Goal: Information Seeking & Learning: Learn about a topic

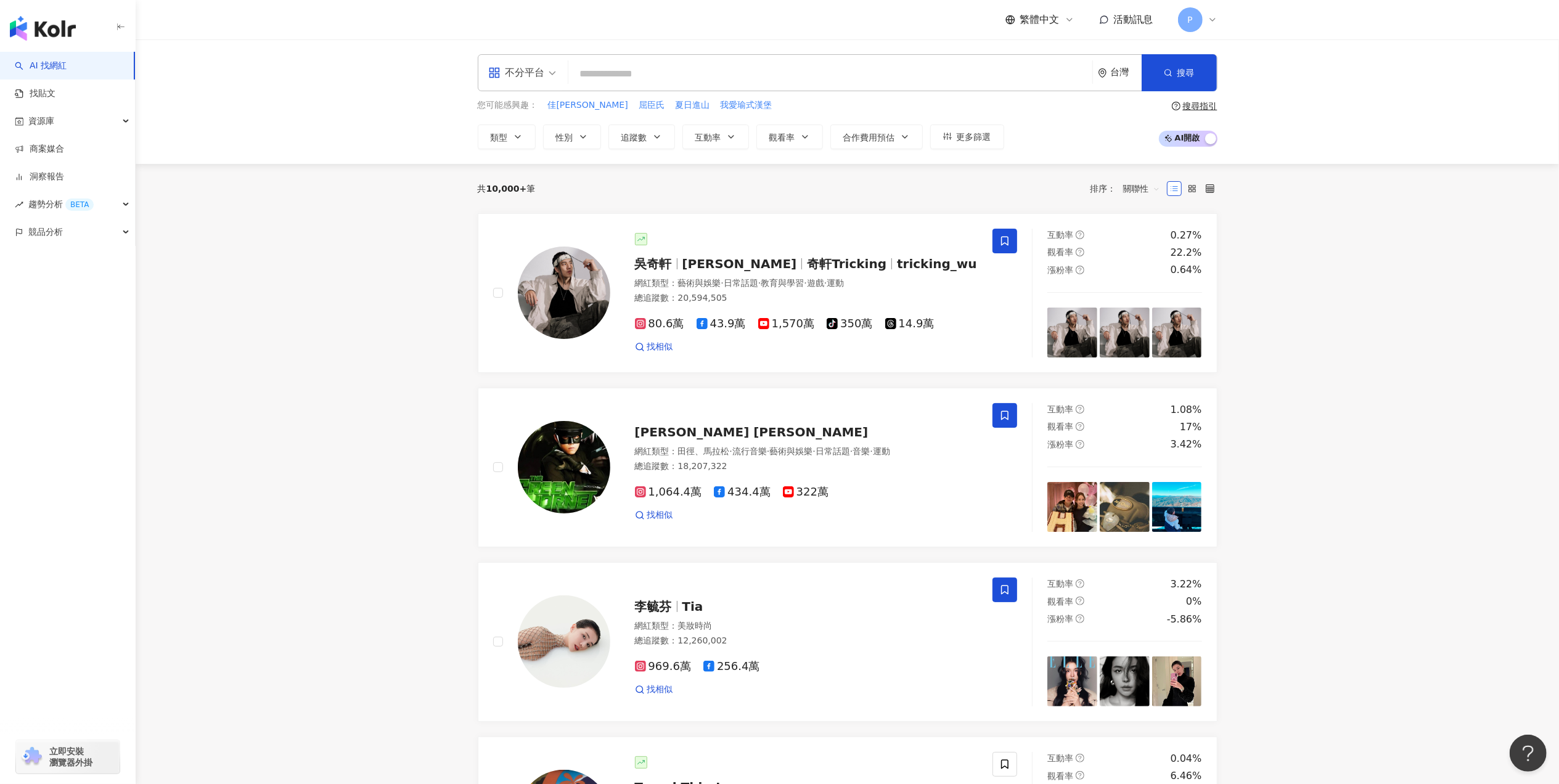
click at [640, 78] on input "search" at bounding box center [830, 74] width 514 height 23
type input "**"
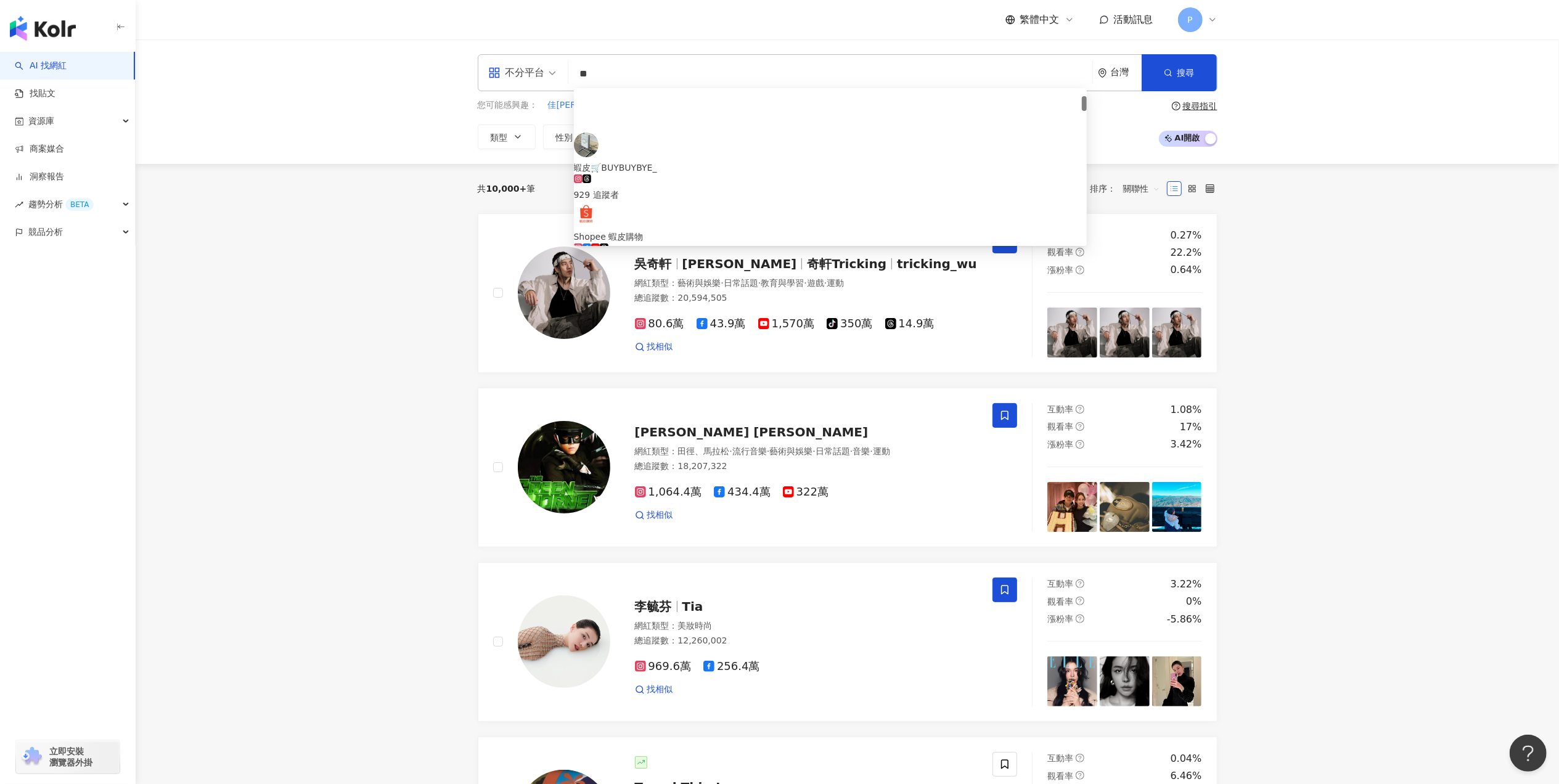
scroll to position [82, 0]
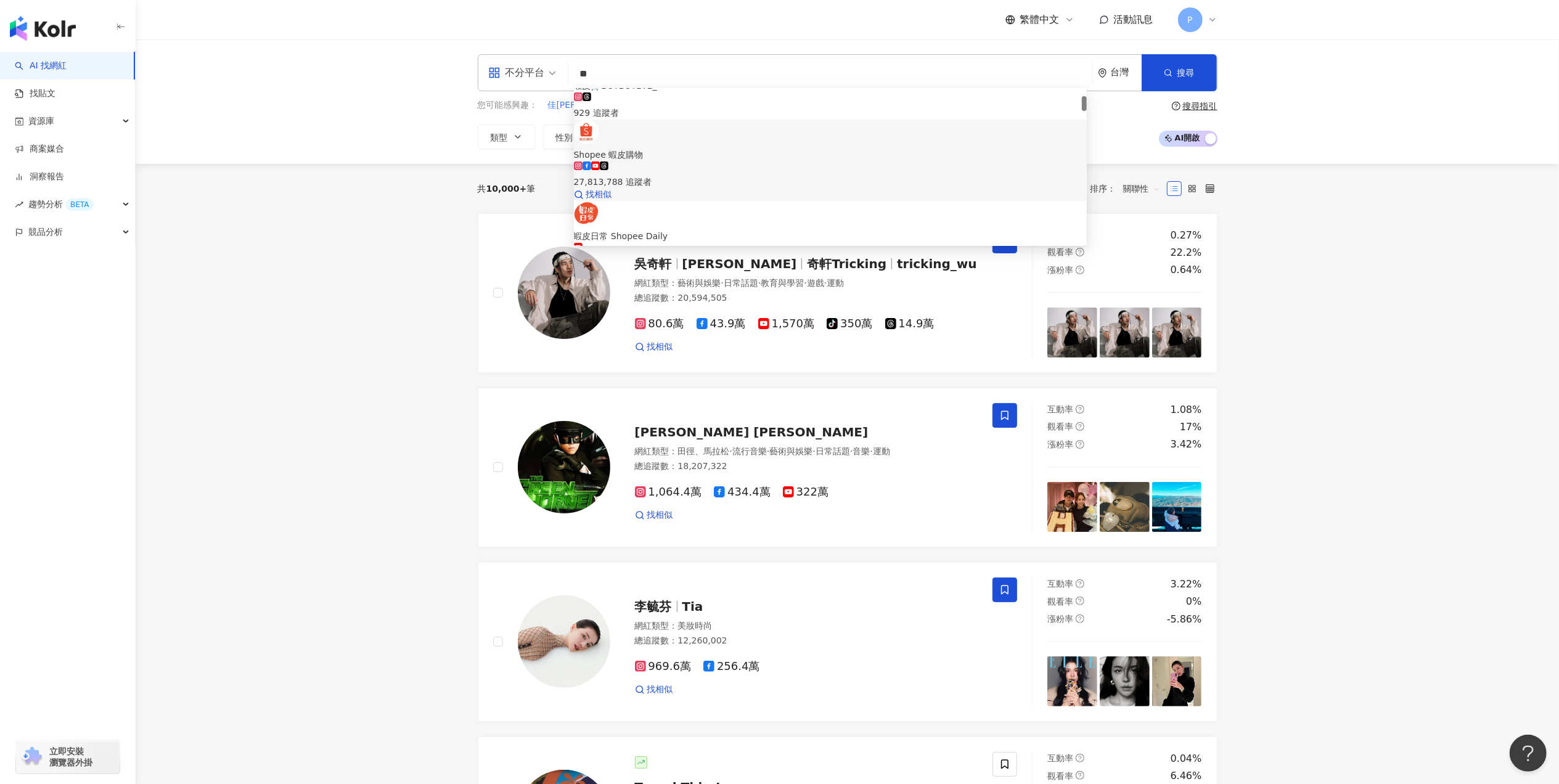
click at [832, 162] on div "27,813,788 追蹤者" at bounding box center [830, 175] width 513 height 27
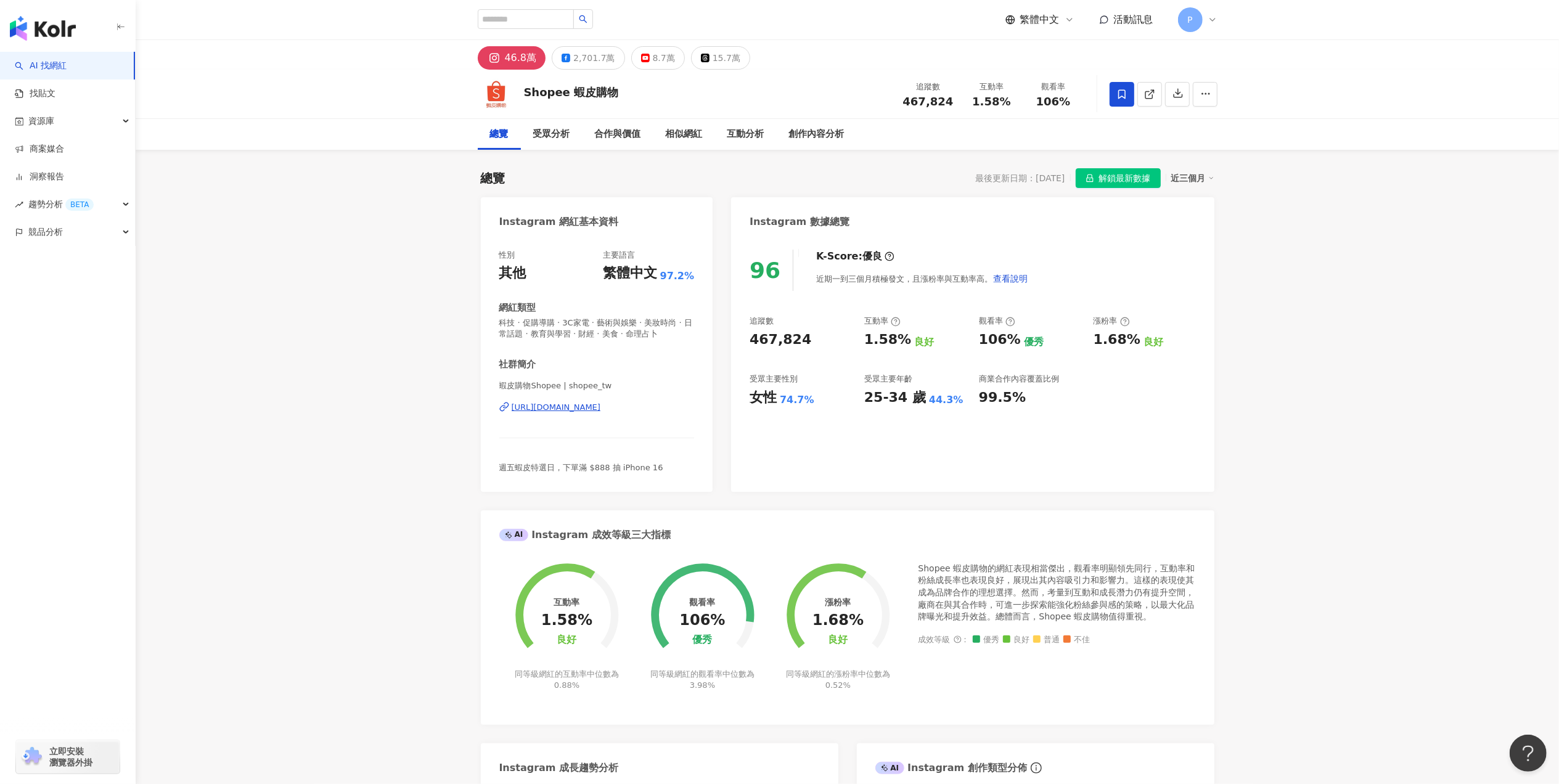
click at [1202, 170] on div "近三個月" at bounding box center [1193, 177] width 43 height 16
click at [1203, 229] on link "近六個月" at bounding box center [1198, 228] width 34 height 14
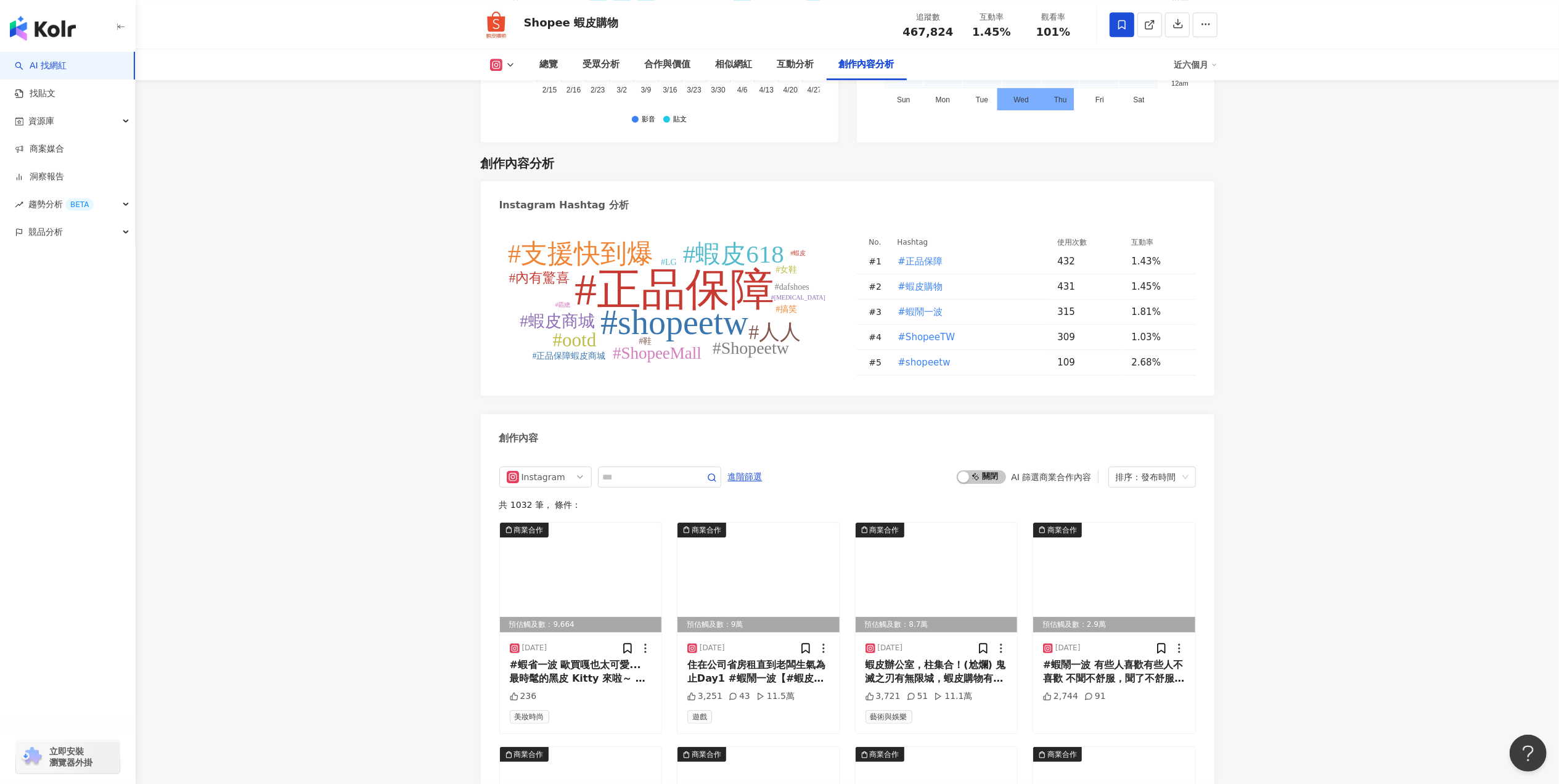
scroll to position [3451, 0]
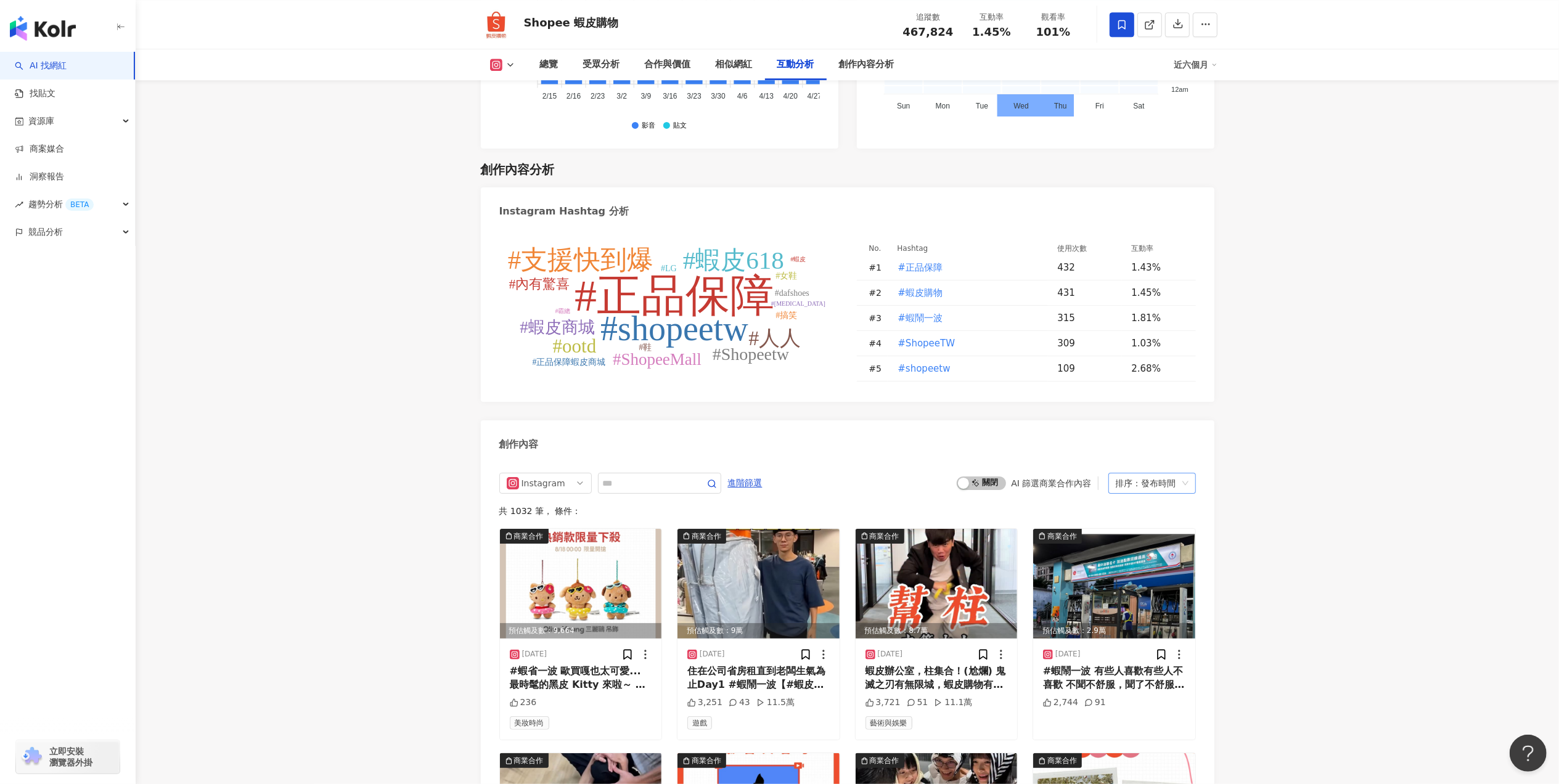
click at [1133, 483] on div "排序：發布時間" at bounding box center [1147, 483] width 62 height 20
click at [1143, 473] on div "排序：發布時間" at bounding box center [1147, 483] width 62 height 20
click at [762, 474] on span "進階篩選" at bounding box center [745, 483] width 34 height 20
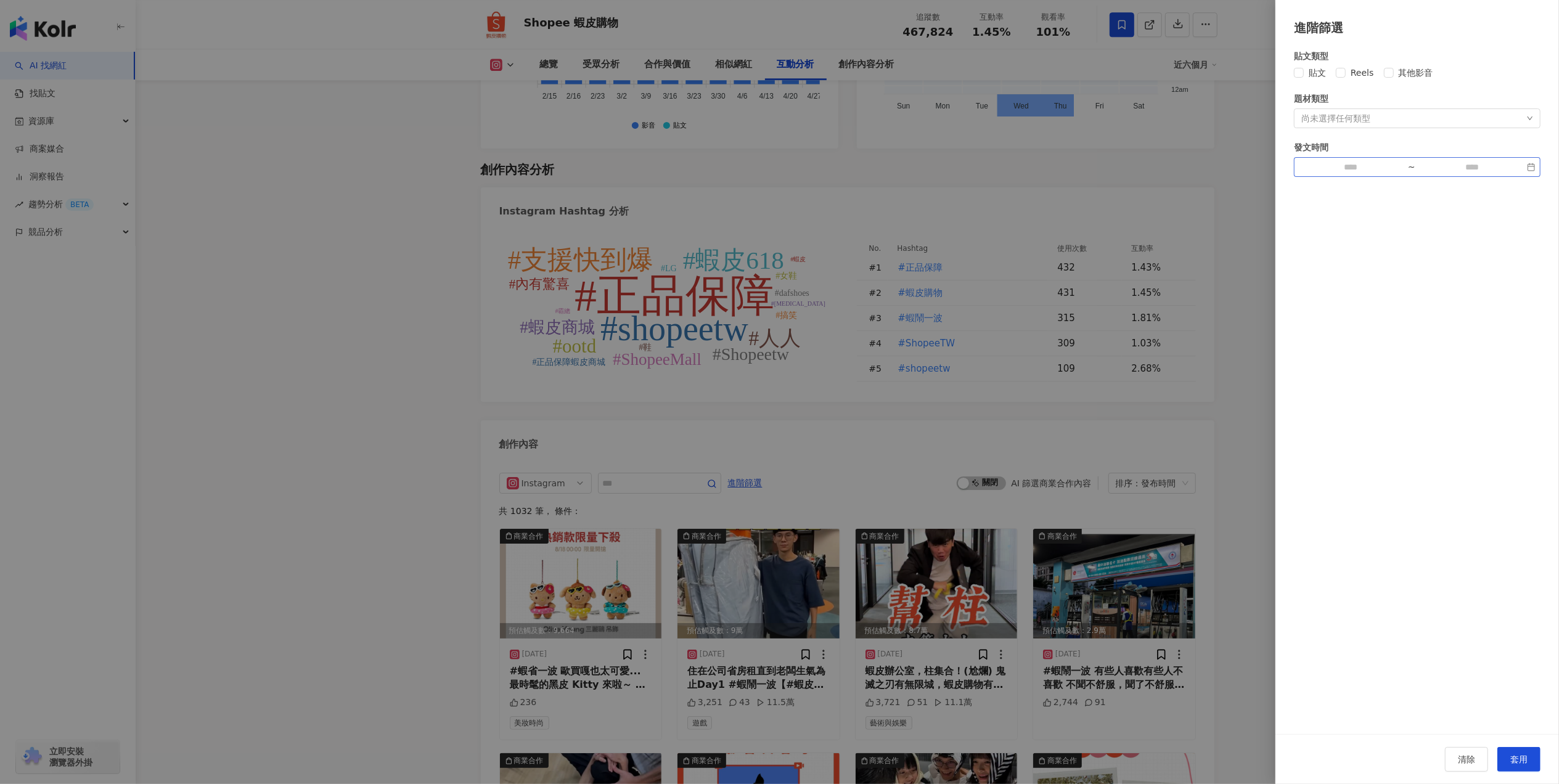
click at [1407, 168] on div "~" at bounding box center [1412, 167] width 17 height 9
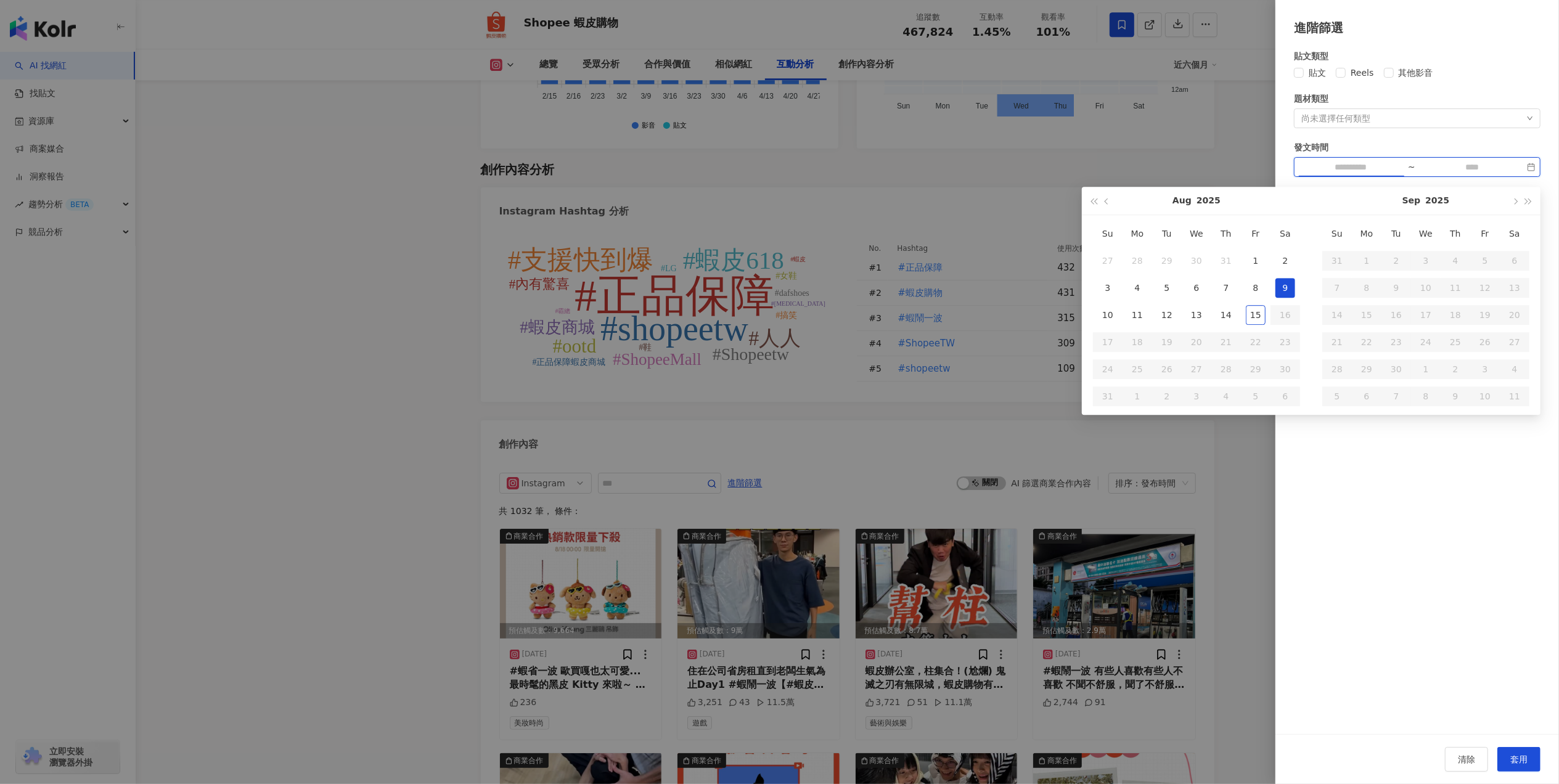
type input "**********"
click at [1105, 202] on span "button" at bounding box center [1108, 201] width 6 height 6
click at [1110, 206] on button "button" at bounding box center [1108, 201] width 14 height 28
type input "**********"
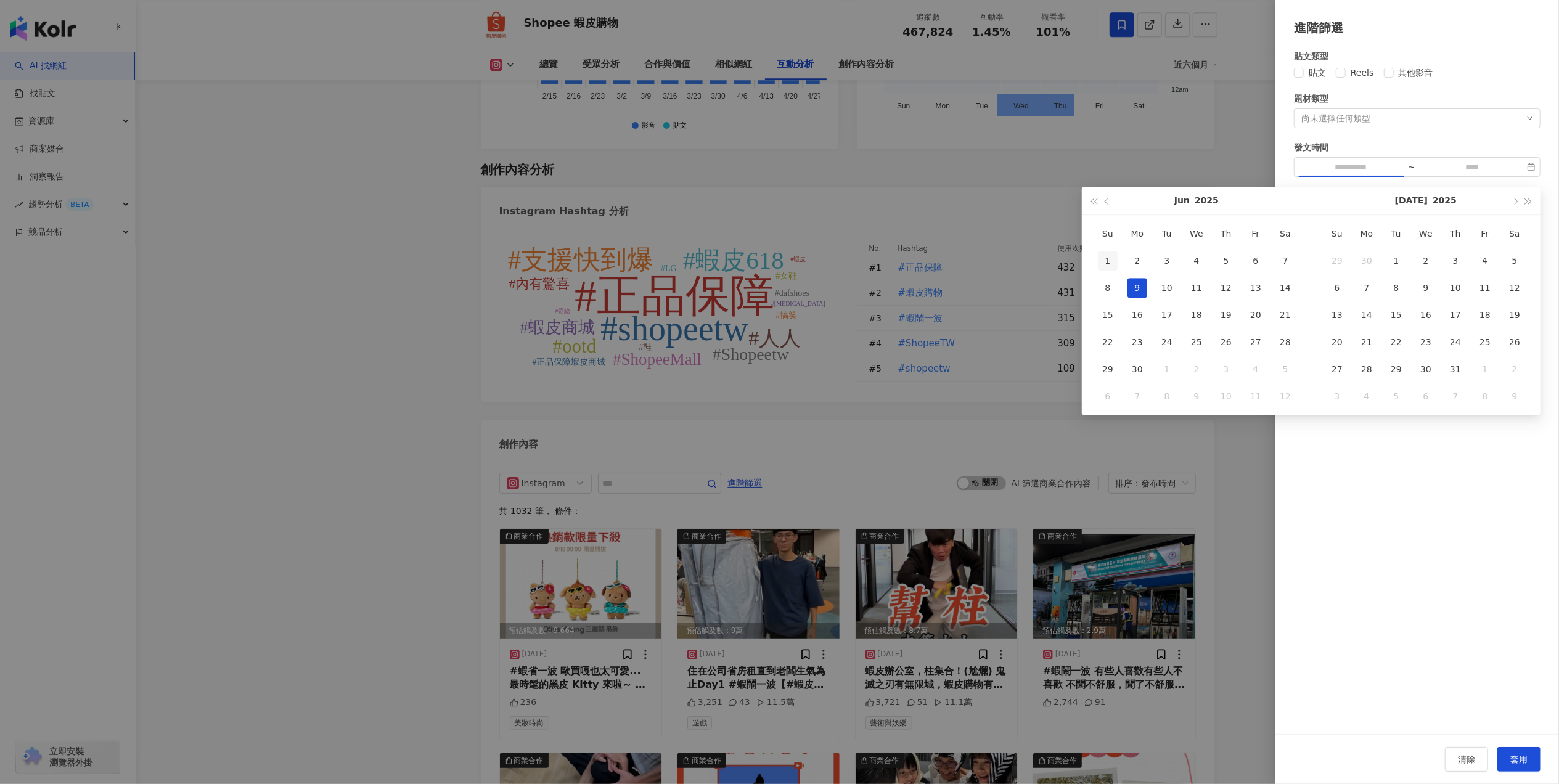
type input "**********"
click at [1101, 254] on div "1" at bounding box center [1108, 261] width 20 height 20
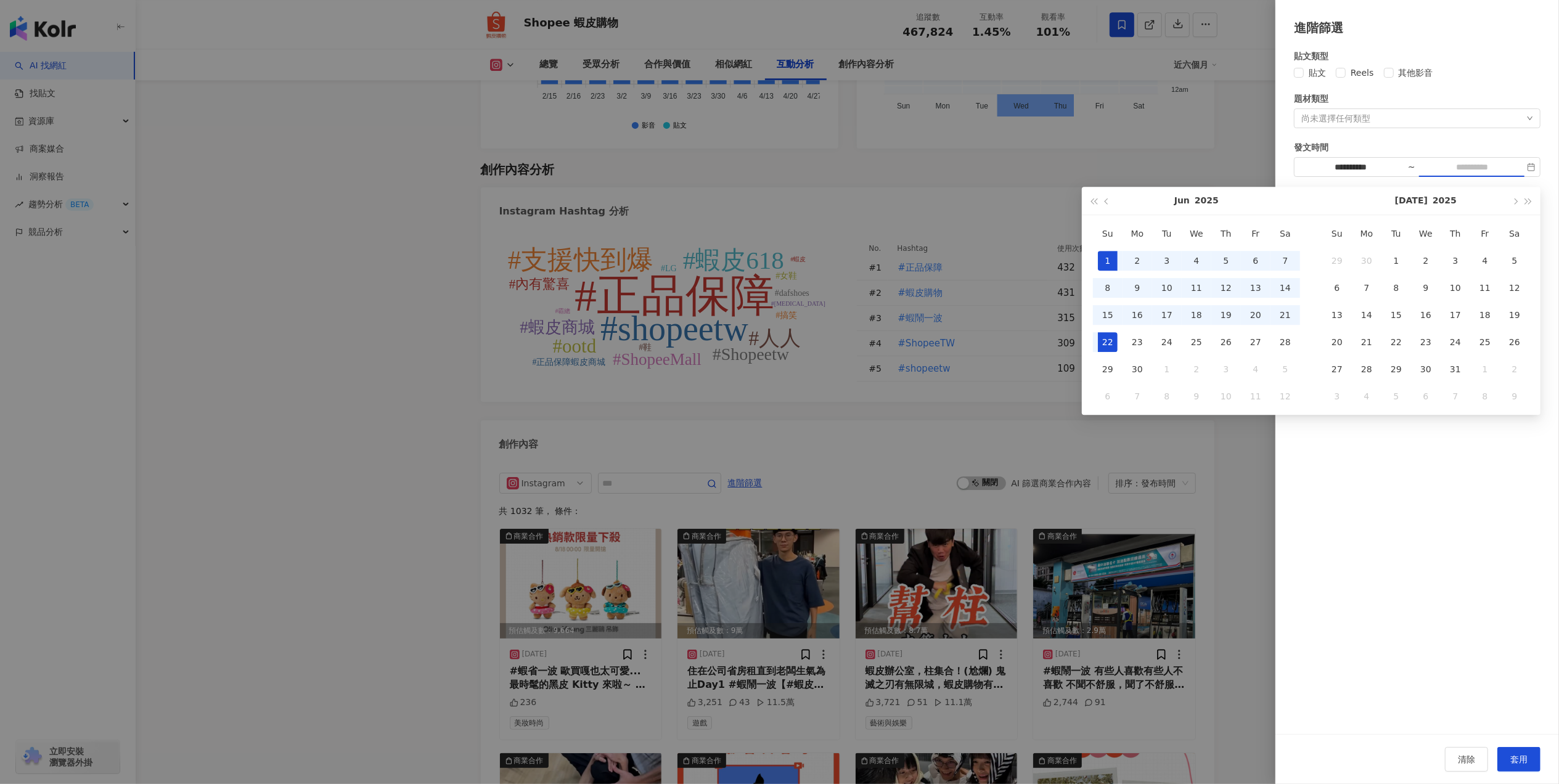
click at [1104, 341] on div "22" at bounding box center [1108, 342] width 20 height 20
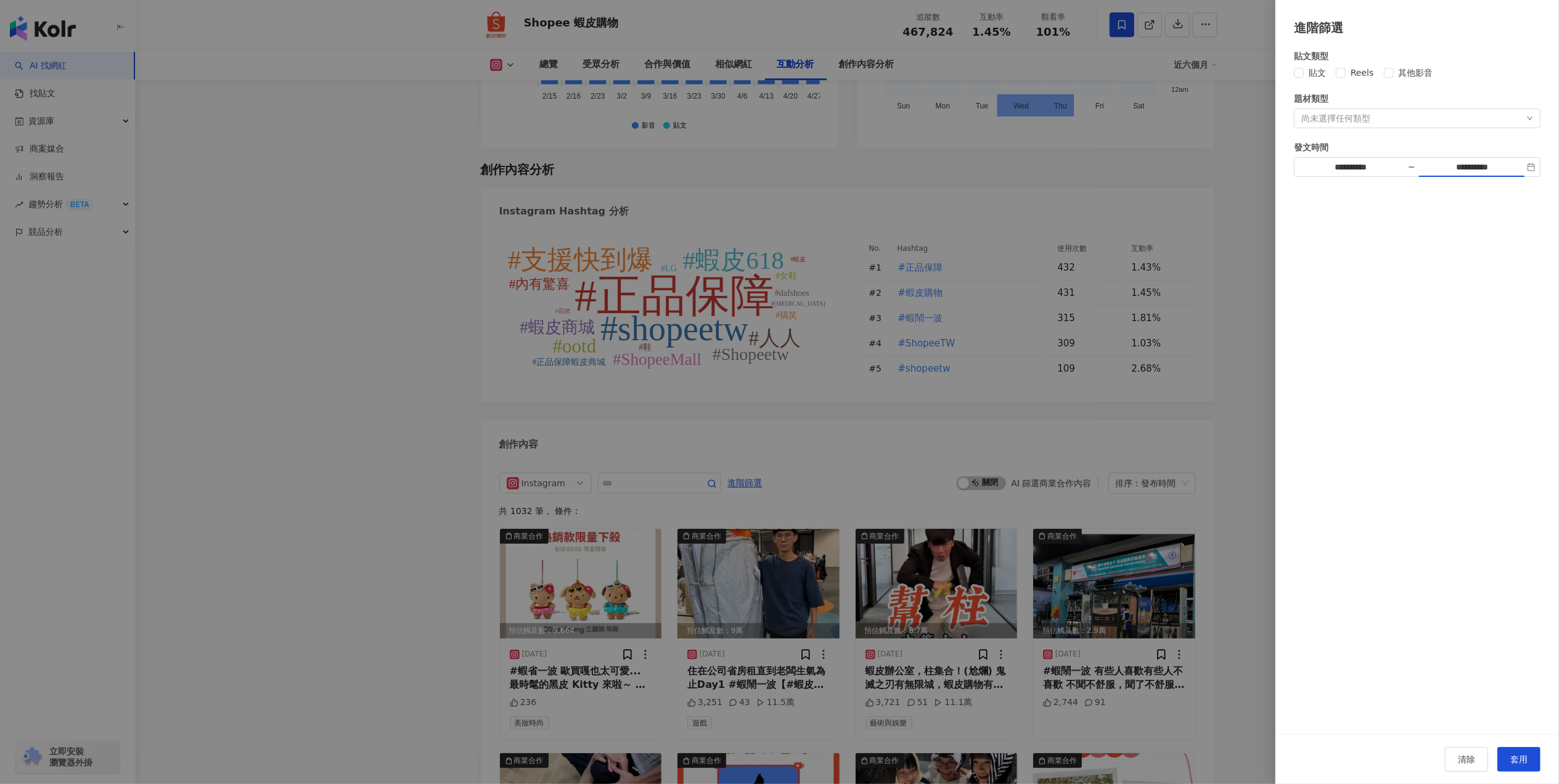
type input "**********"
click at [1516, 760] on span "套用" at bounding box center [1518, 759] width 17 height 10
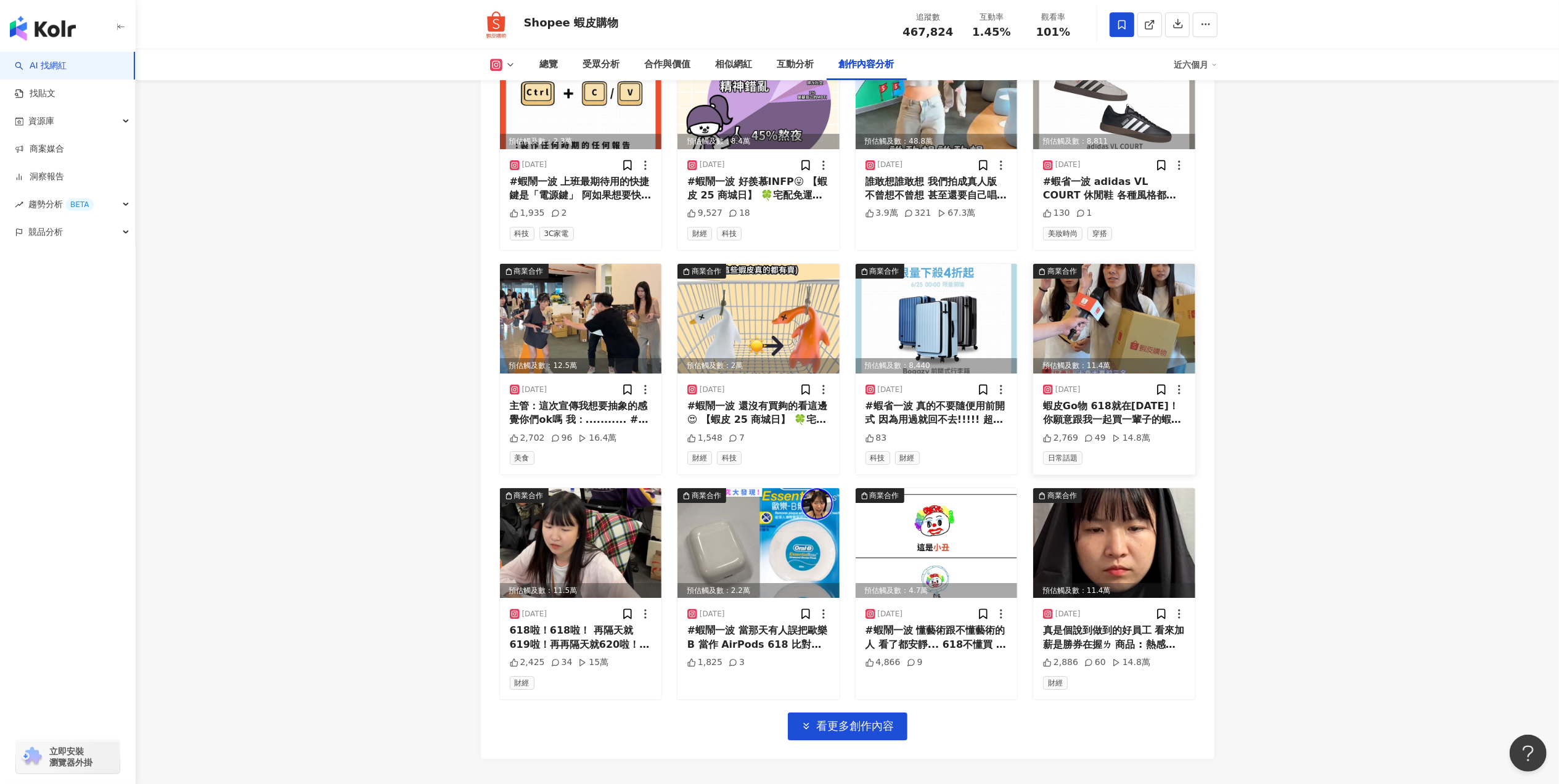
scroll to position [4031, 0]
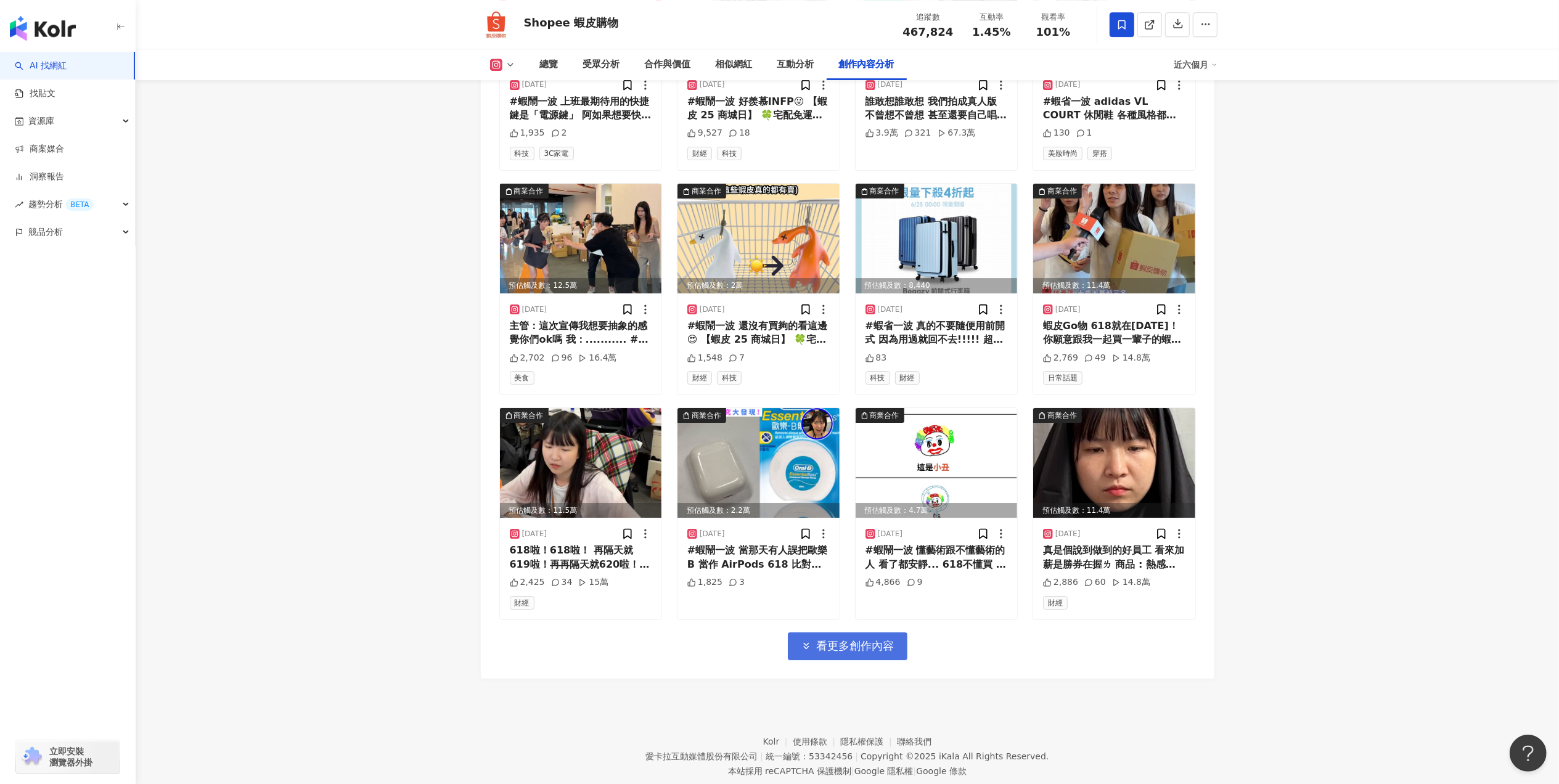
click at [892, 642] on span "看更多創作內容" at bounding box center [855, 646] width 78 height 14
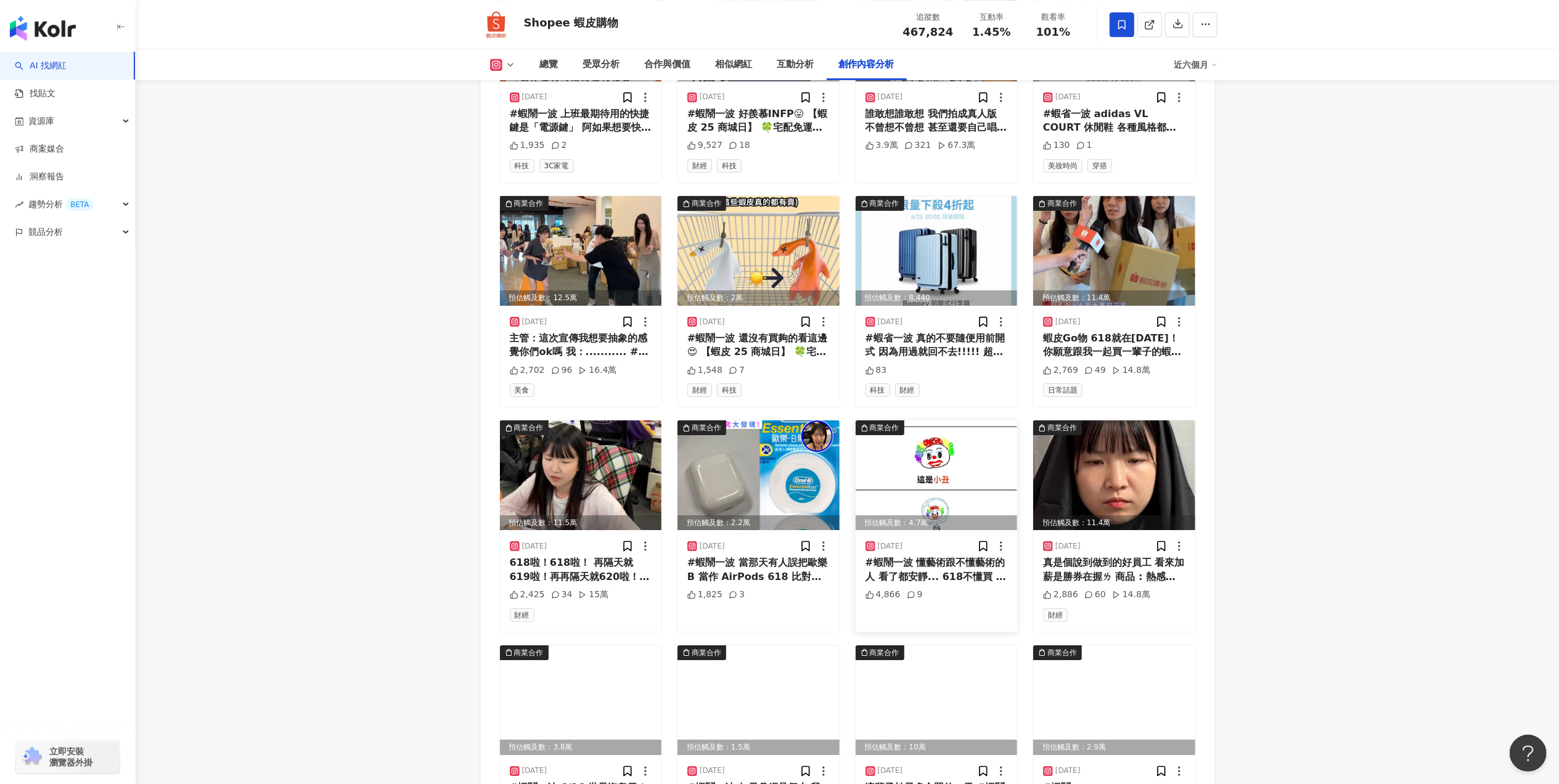
scroll to position [3703, 0]
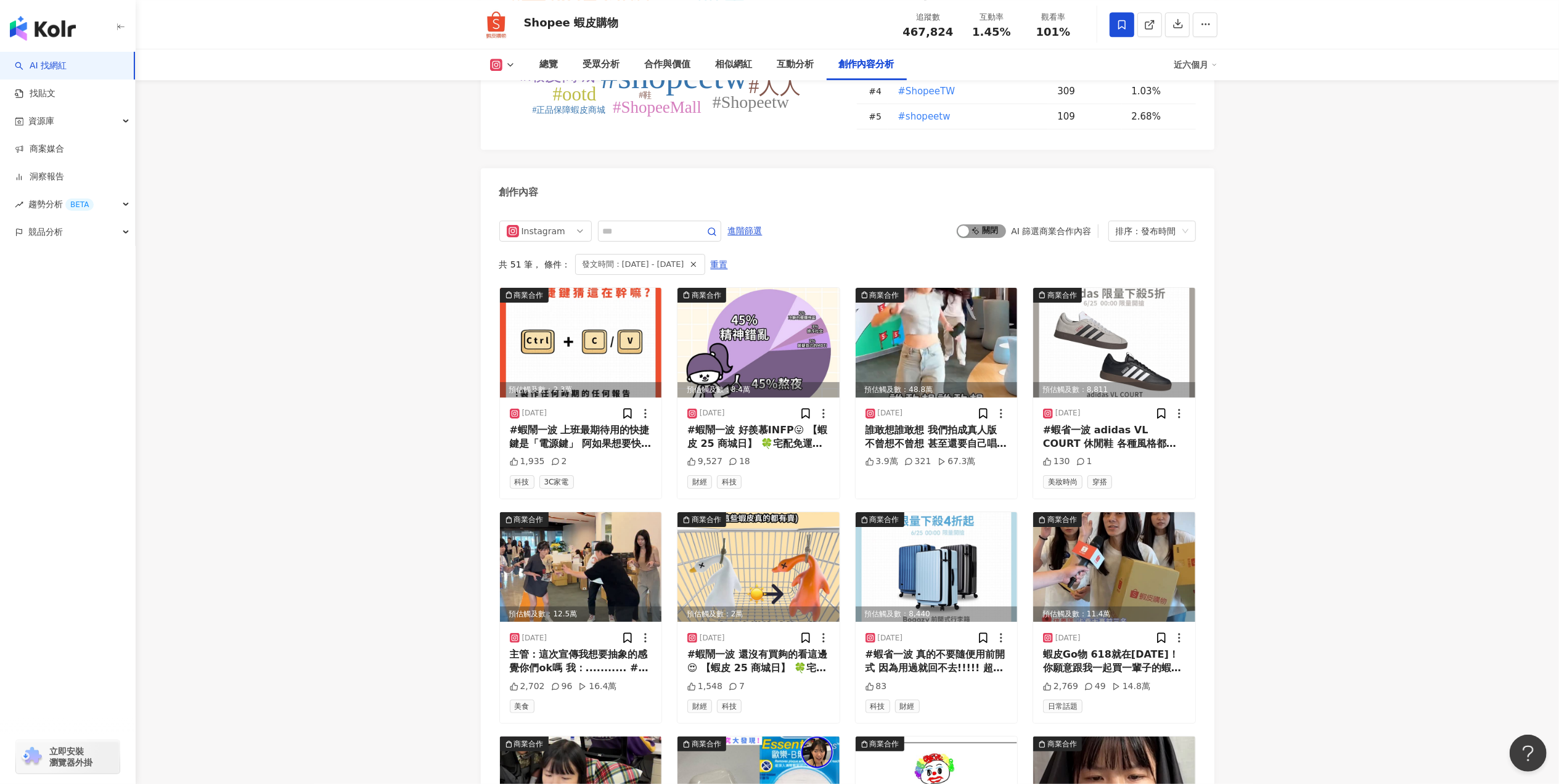
click at [1005, 229] on div "啟動 關閉 AI 篩選商業合作內容" at bounding box center [1027, 231] width 141 height 14
click at [982, 224] on span "啟動 關閉" at bounding box center [982, 231] width 50 height 14
click at [994, 228] on span "啟動 關閉" at bounding box center [982, 231] width 50 height 14
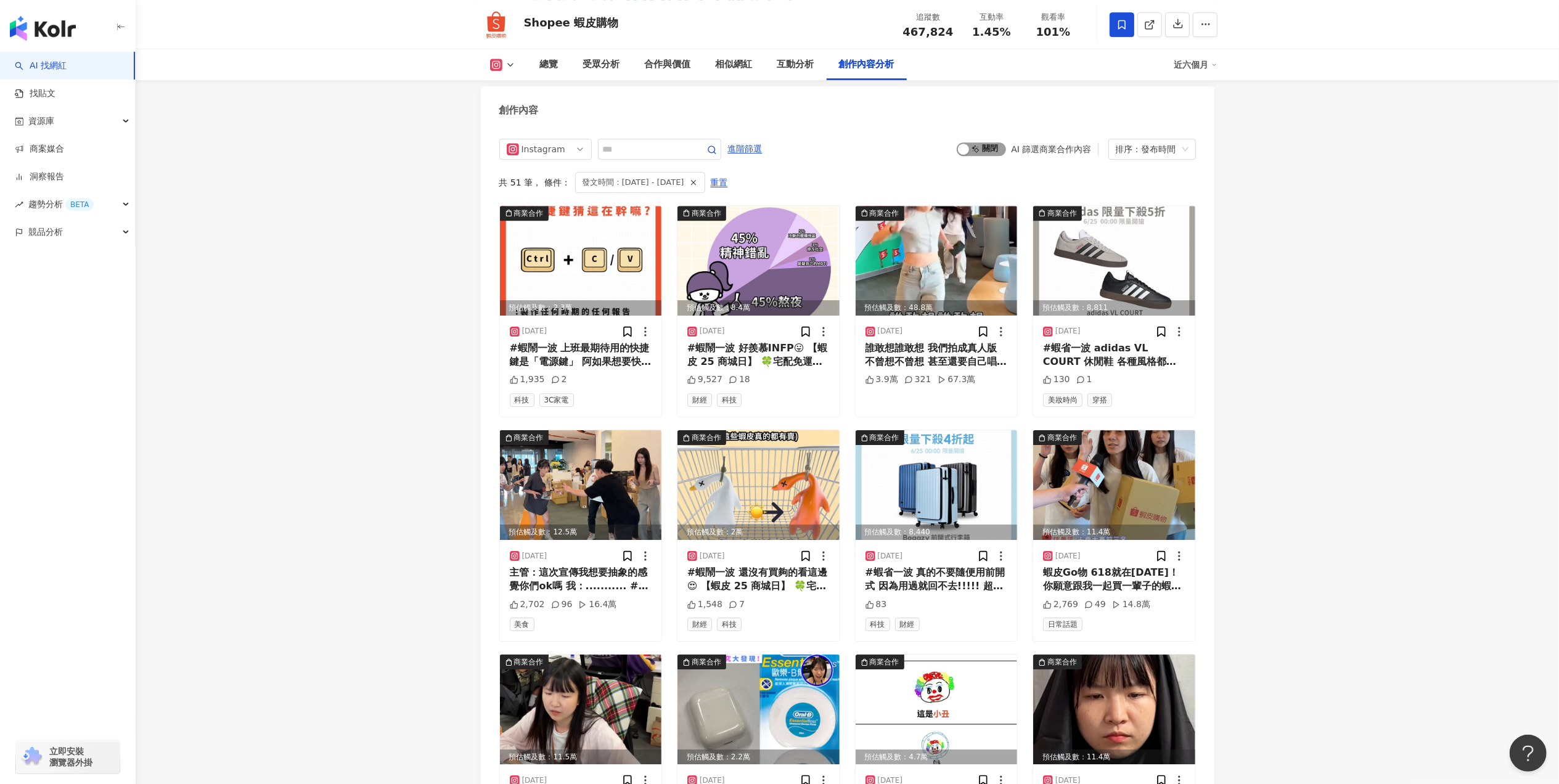
click at [993, 142] on span "啟動 關閉" at bounding box center [982, 149] width 50 height 14
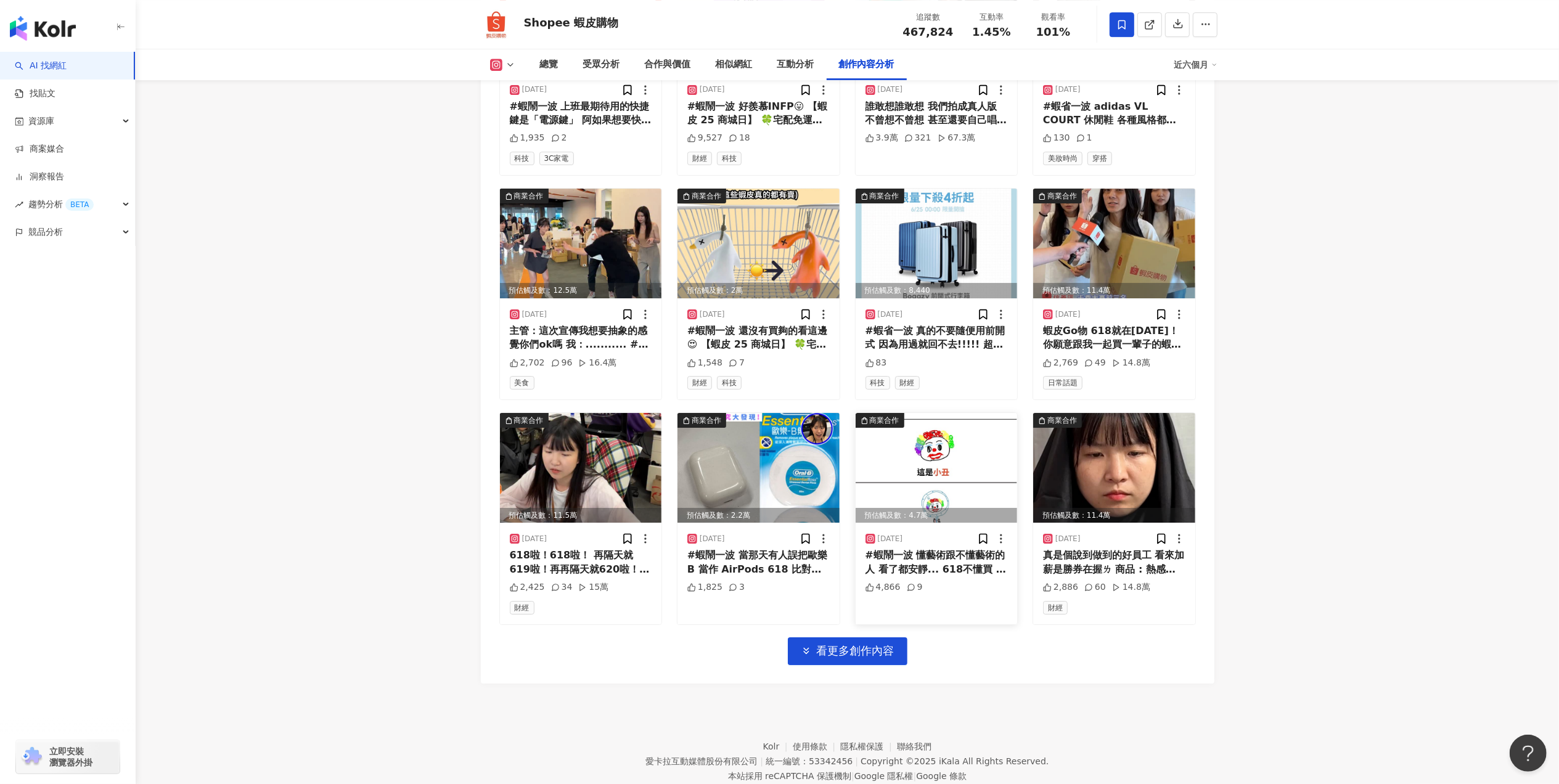
scroll to position [4031, 0]
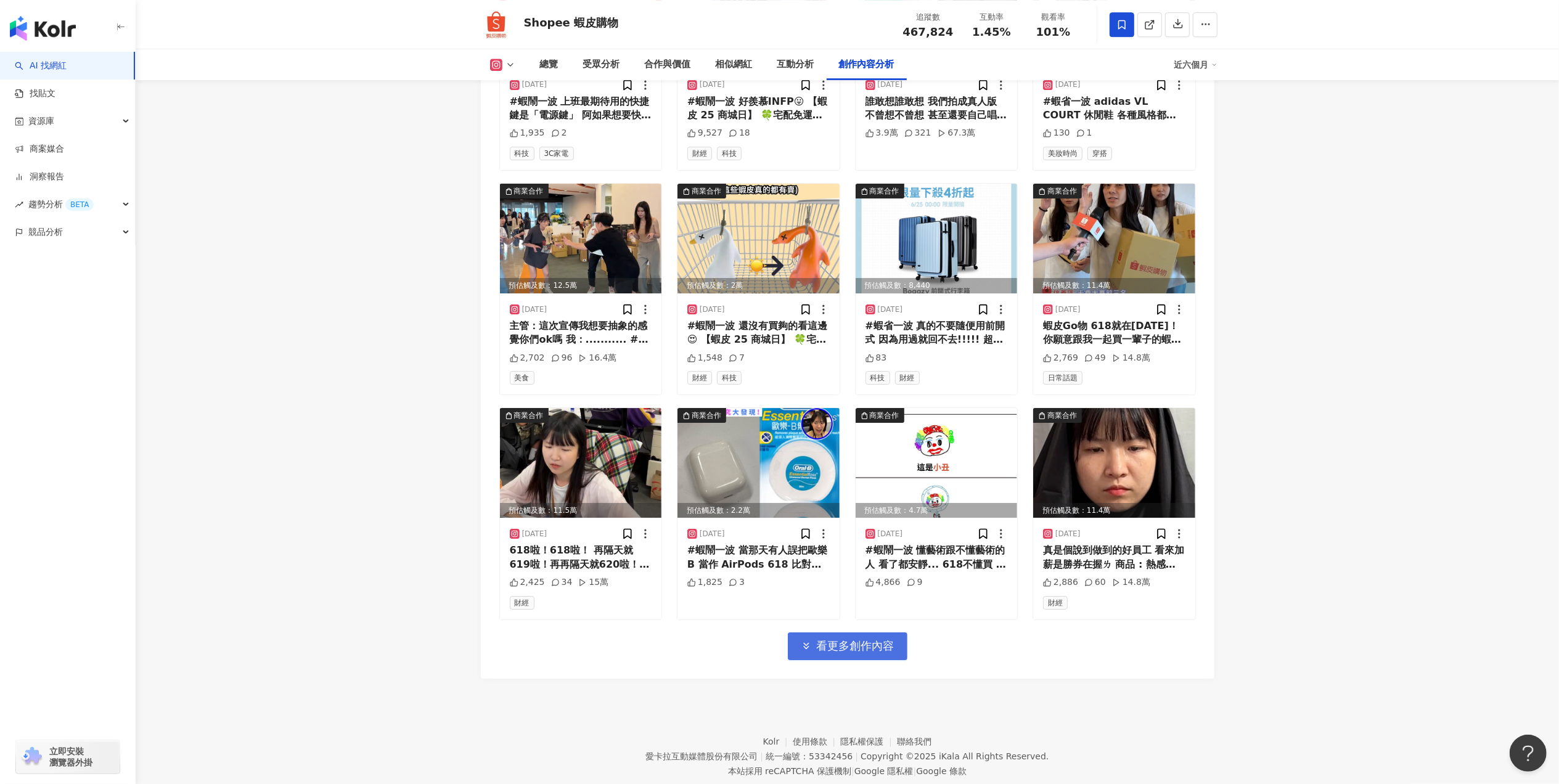
click at [881, 639] on span "看更多創作內容" at bounding box center [855, 646] width 78 height 14
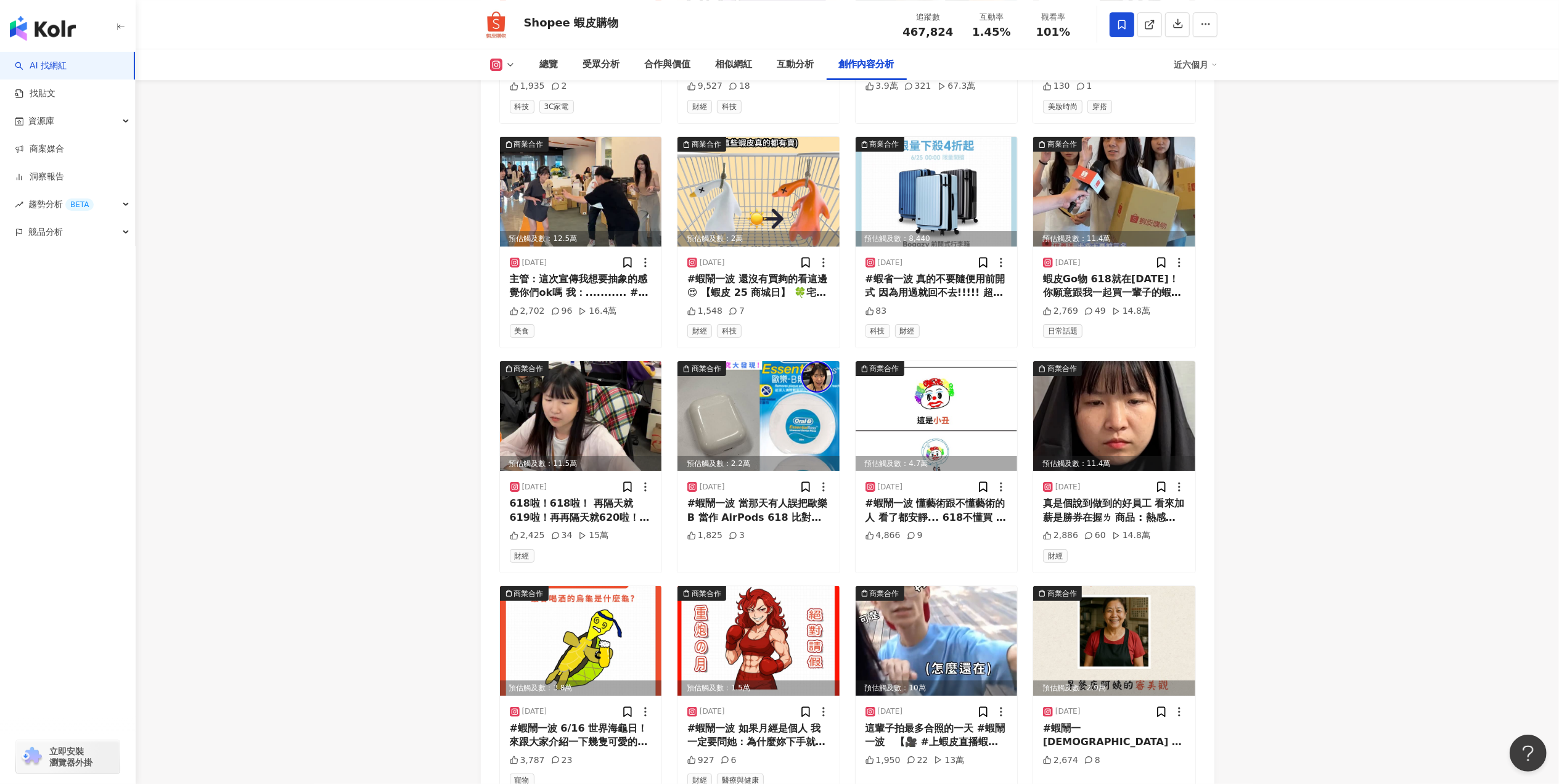
scroll to position [3503, 0]
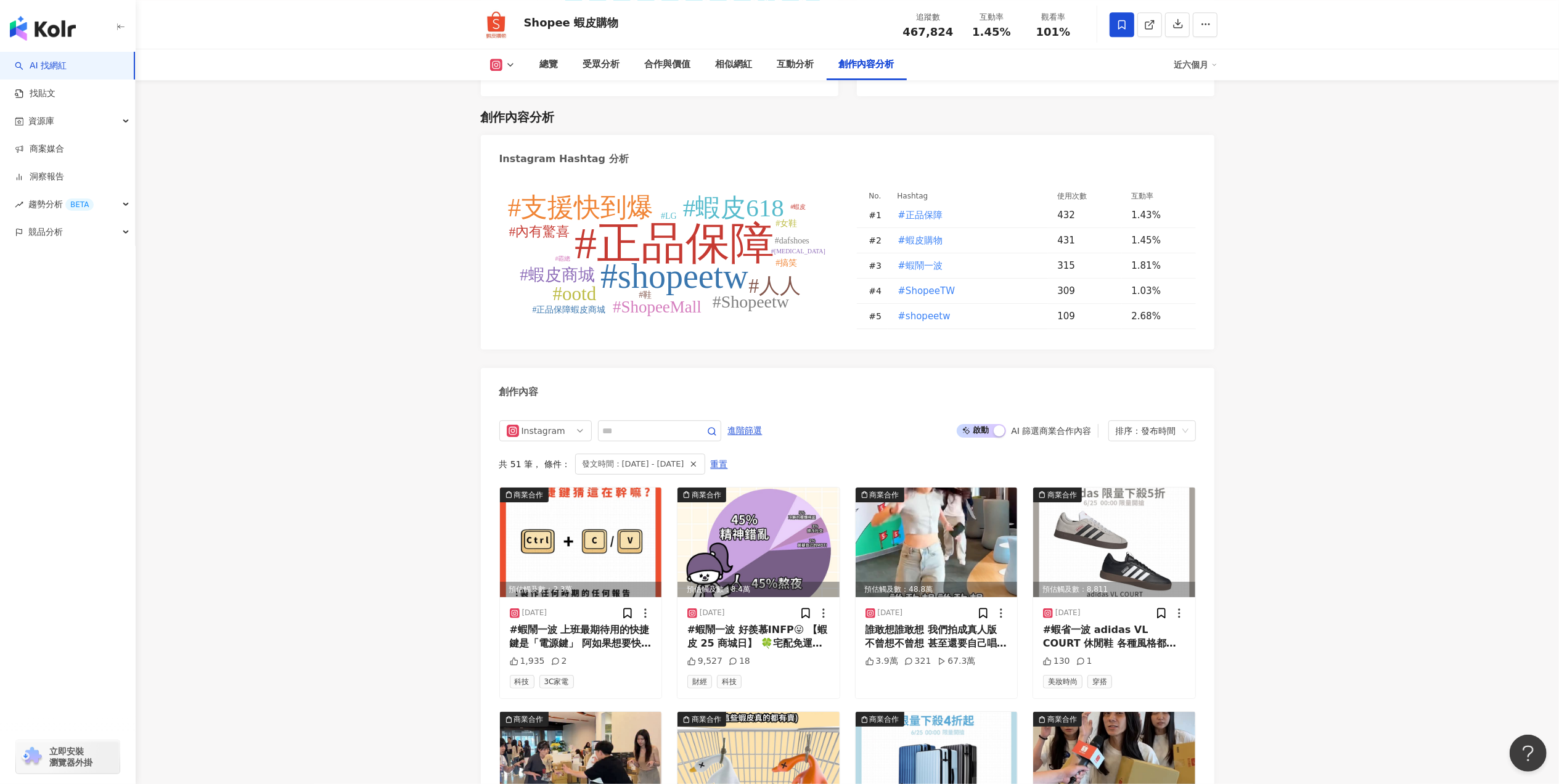
click at [989, 426] on span "啟動 關閉" at bounding box center [982, 431] width 50 height 14
click at [660, 424] on input "text" at bounding box center [645, 431] width 86 height 15
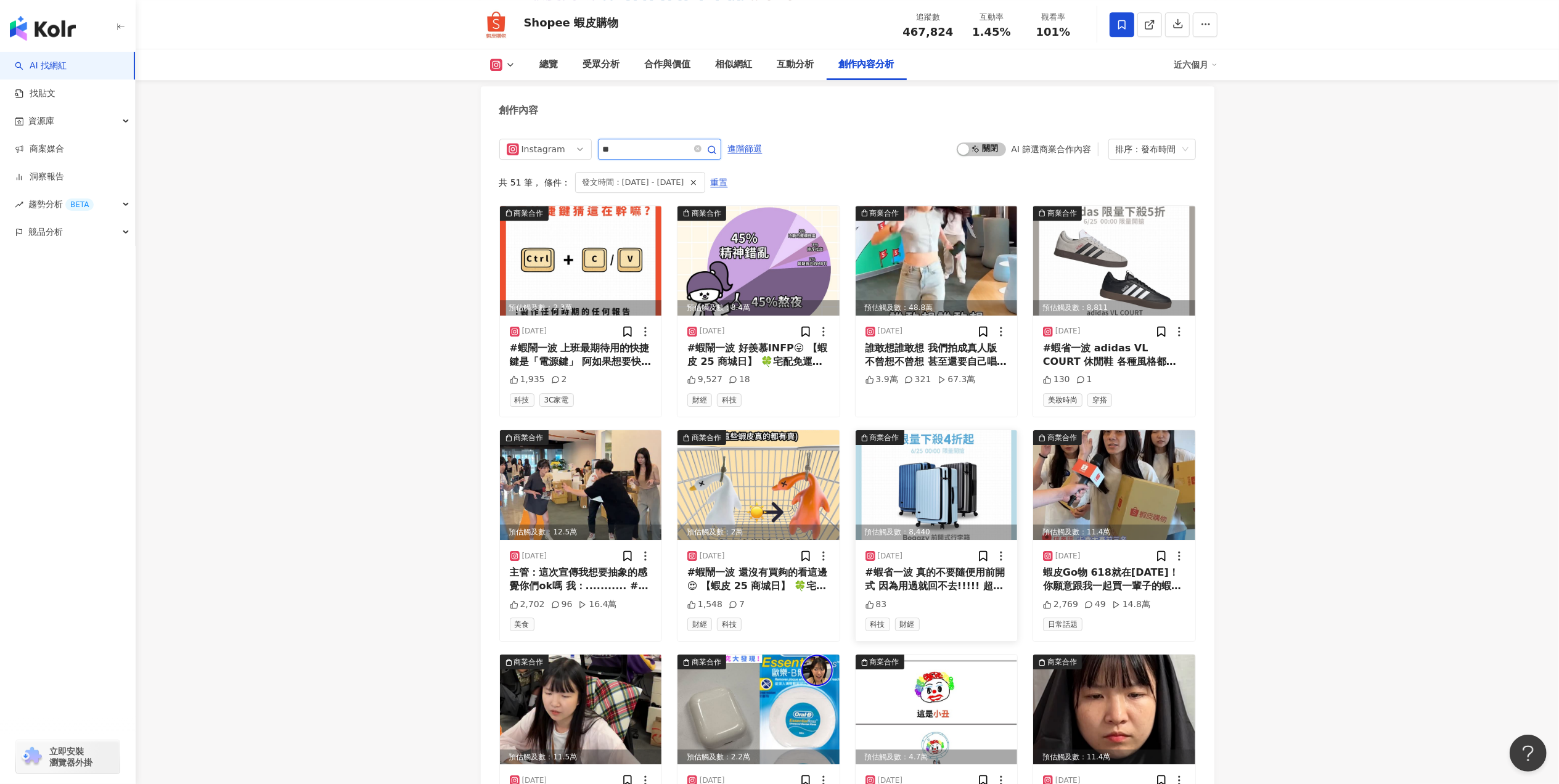
type input "**"
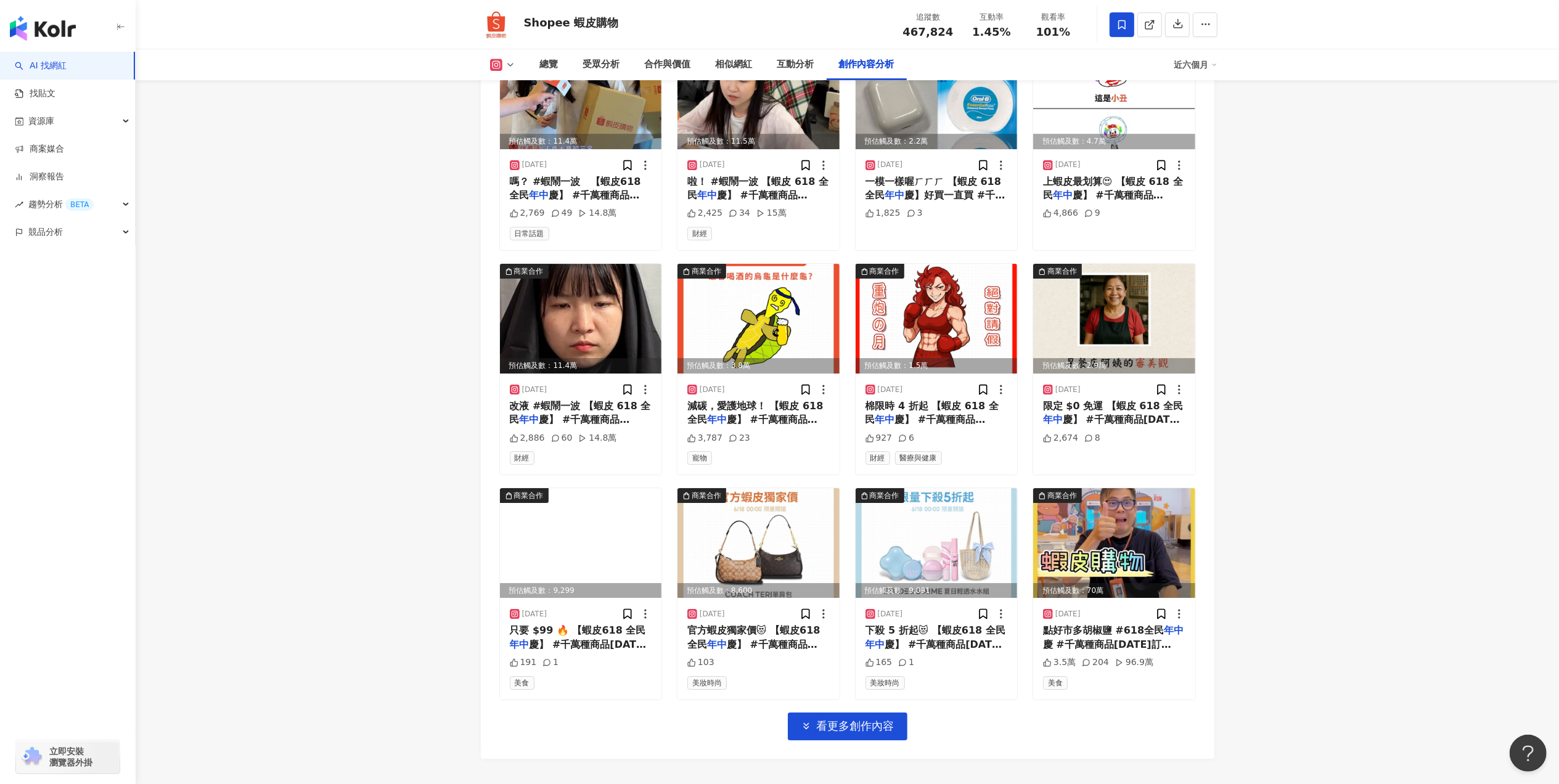
scroll to position [4031, 0]
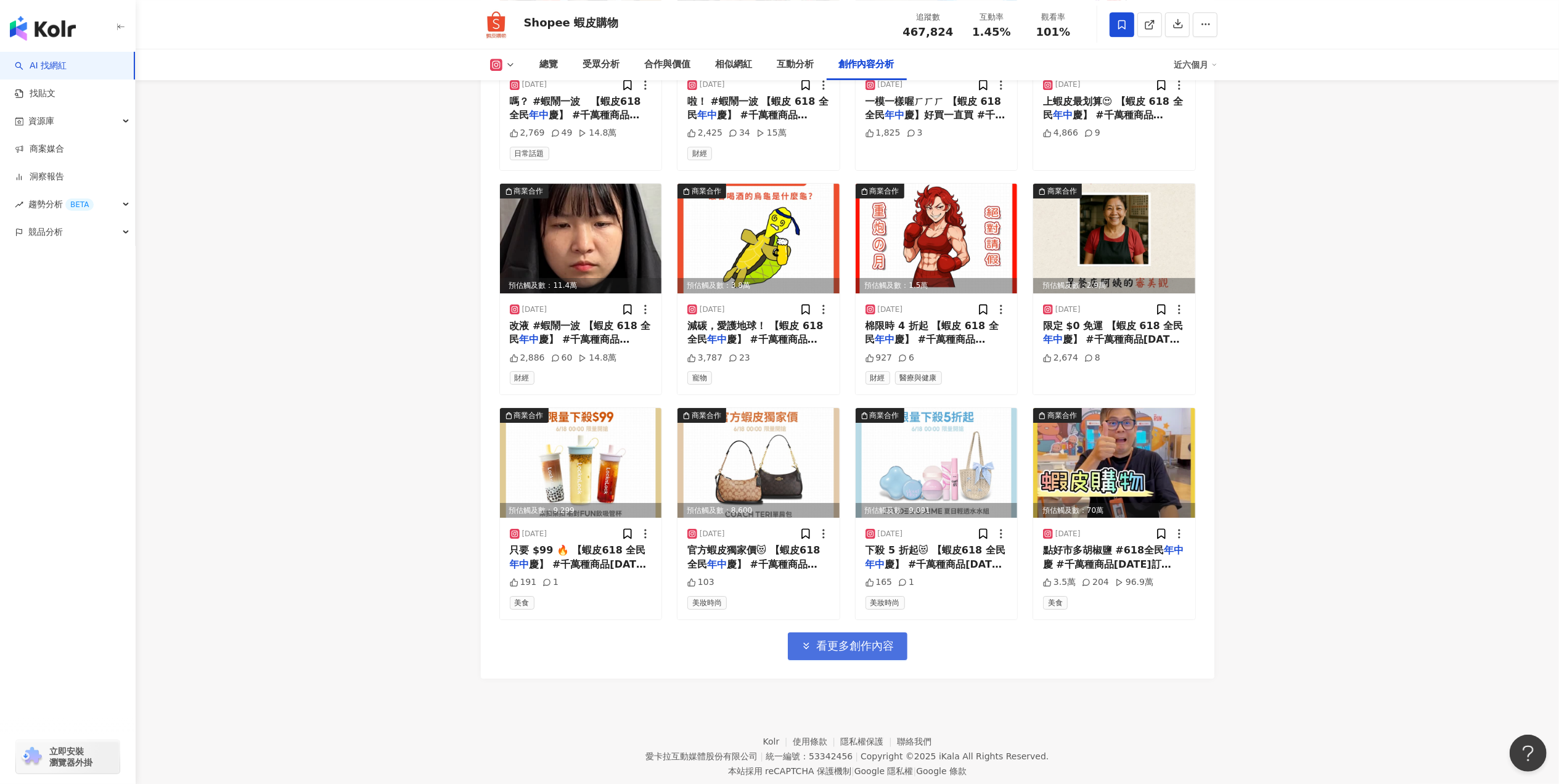
click at [859, 639] on span "看更多創作內容" at bounding box center [855, 646] width 78 height 14
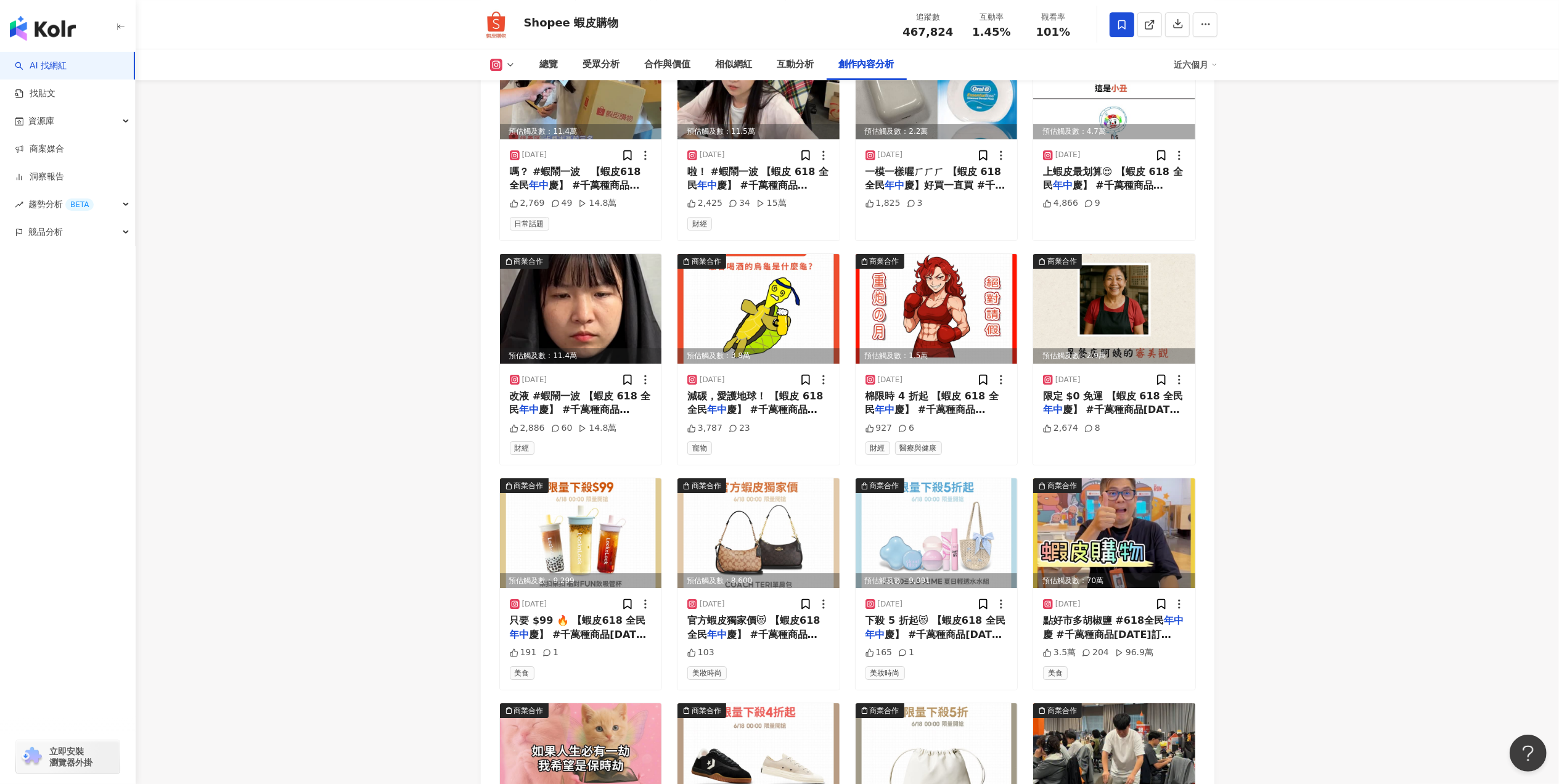
scroll to position [3785, 0]
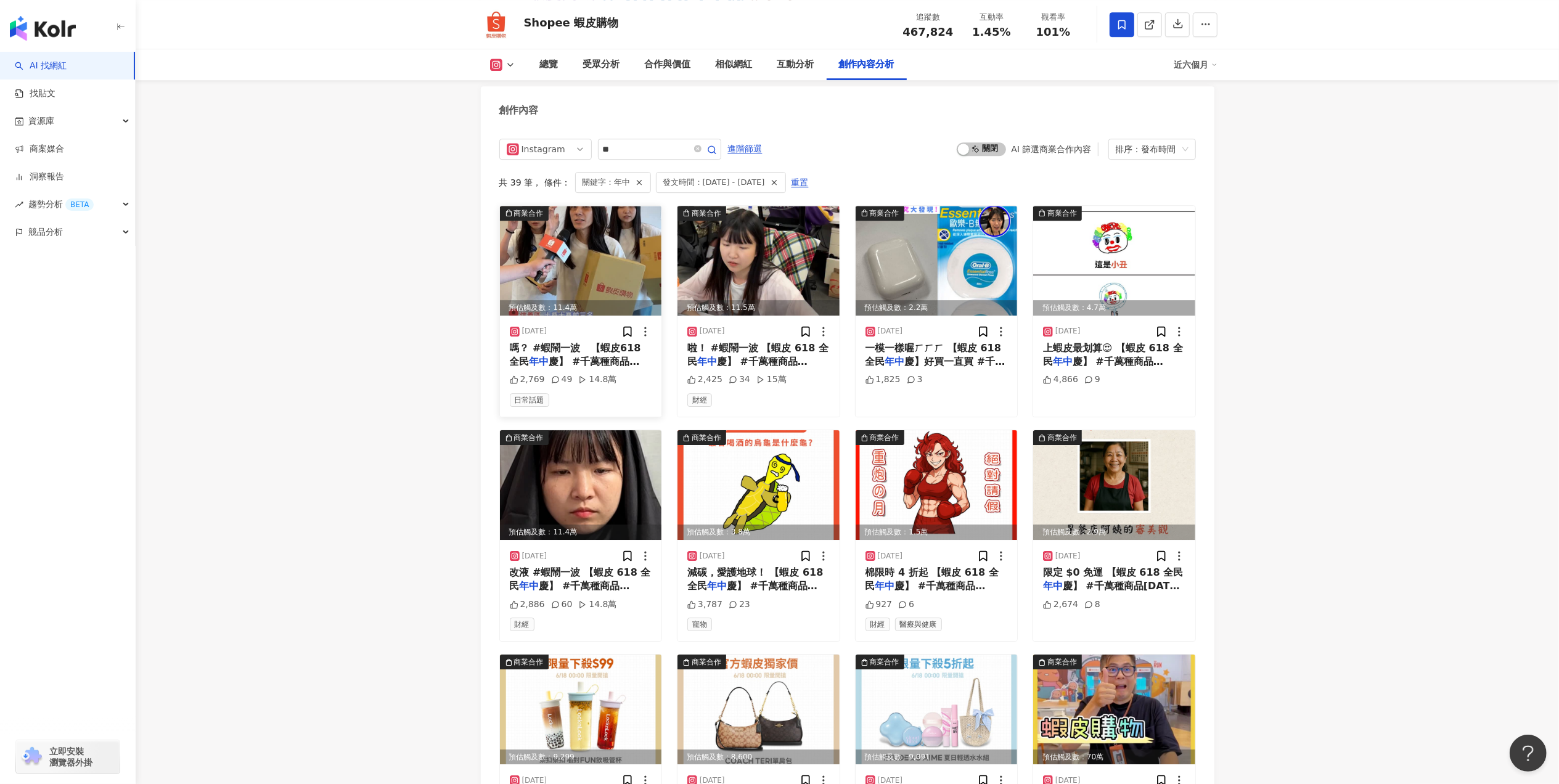
click at [572, 356] on span "慶】 #千萬種商品[DATE]訂[DATE]到 🛒" at bounding box center [574, 368] width 130 height 25
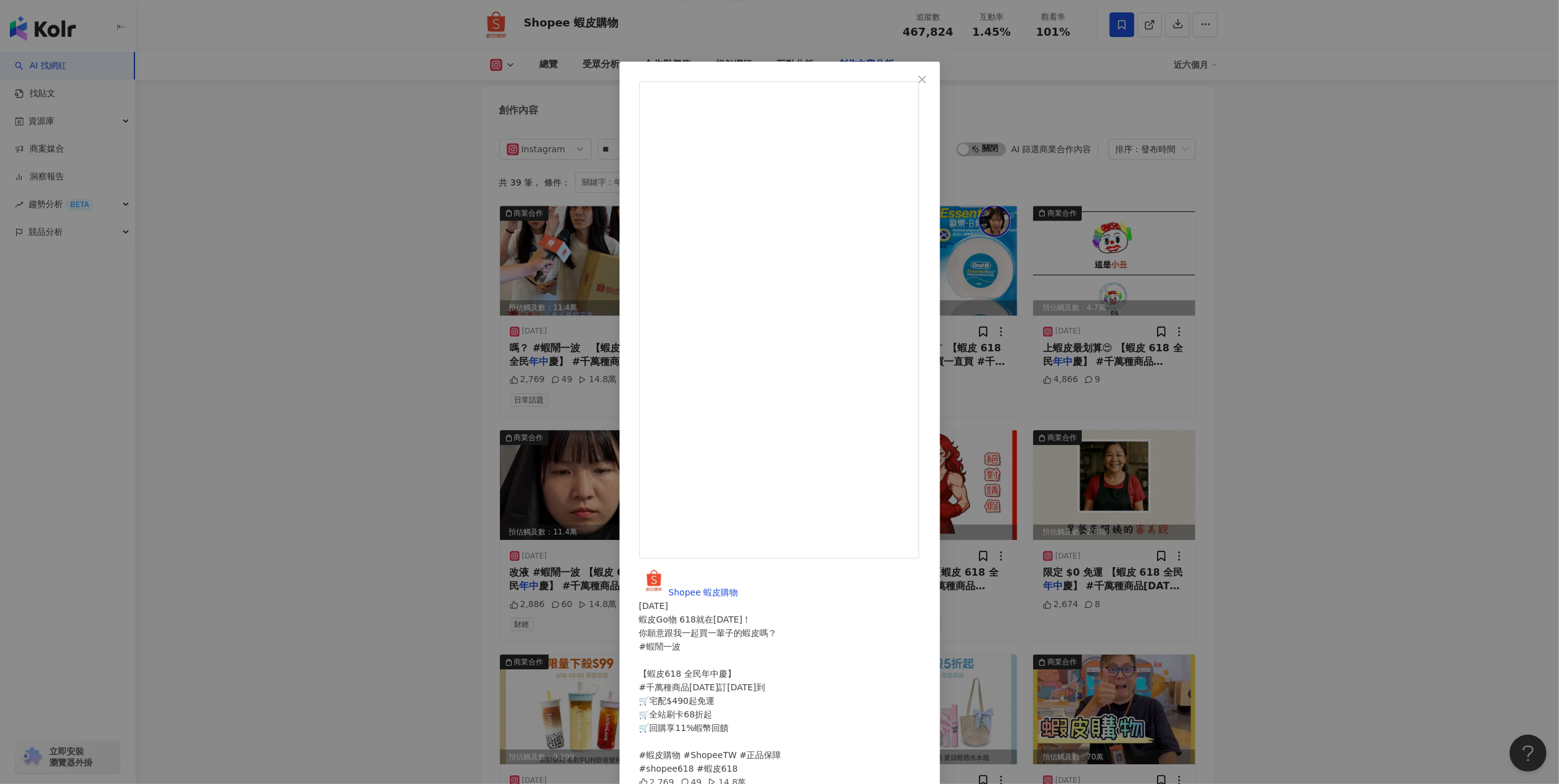
click at [691, 771] on link "查看原始貼文" at bounding box center [665, 796] width 52 height 10
drag, startPoint x: 423, startPoint y: 306, endPoint x: 447, endPoint y: 338, distance: 40.0
click at [424, 309] on div "Shopee 蝦皮購物 2025/6/18 蝦皮Go物 618就在今天！ 你願意跟我一起買一輩子的蝦皮嗎？ #蝦鬧一波 【蝦皮618 全民年中慶】 #千萬種商…" at bounding box center [780, 392] width 1559 height 784
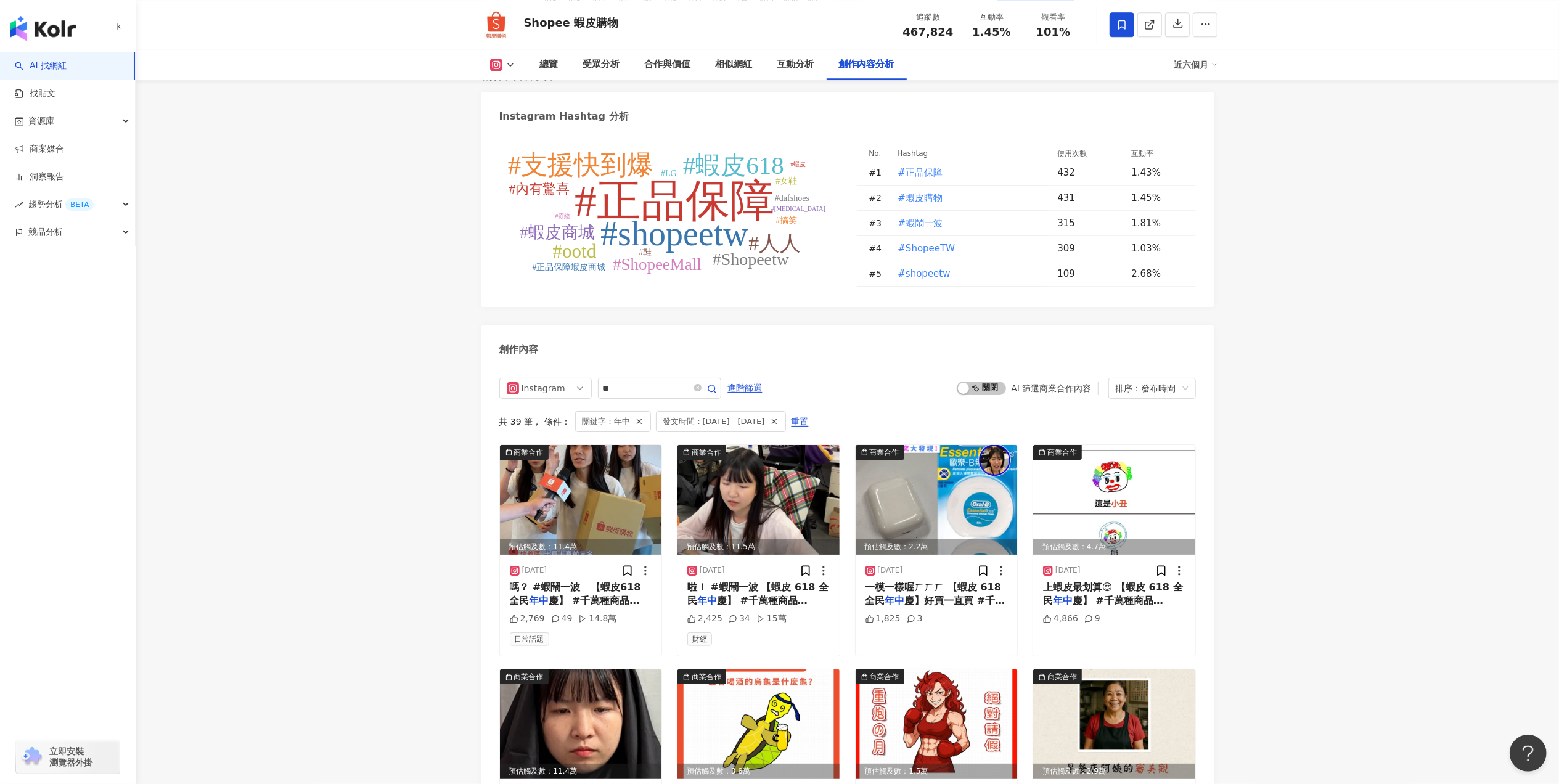
scroll to position [3538, 0]
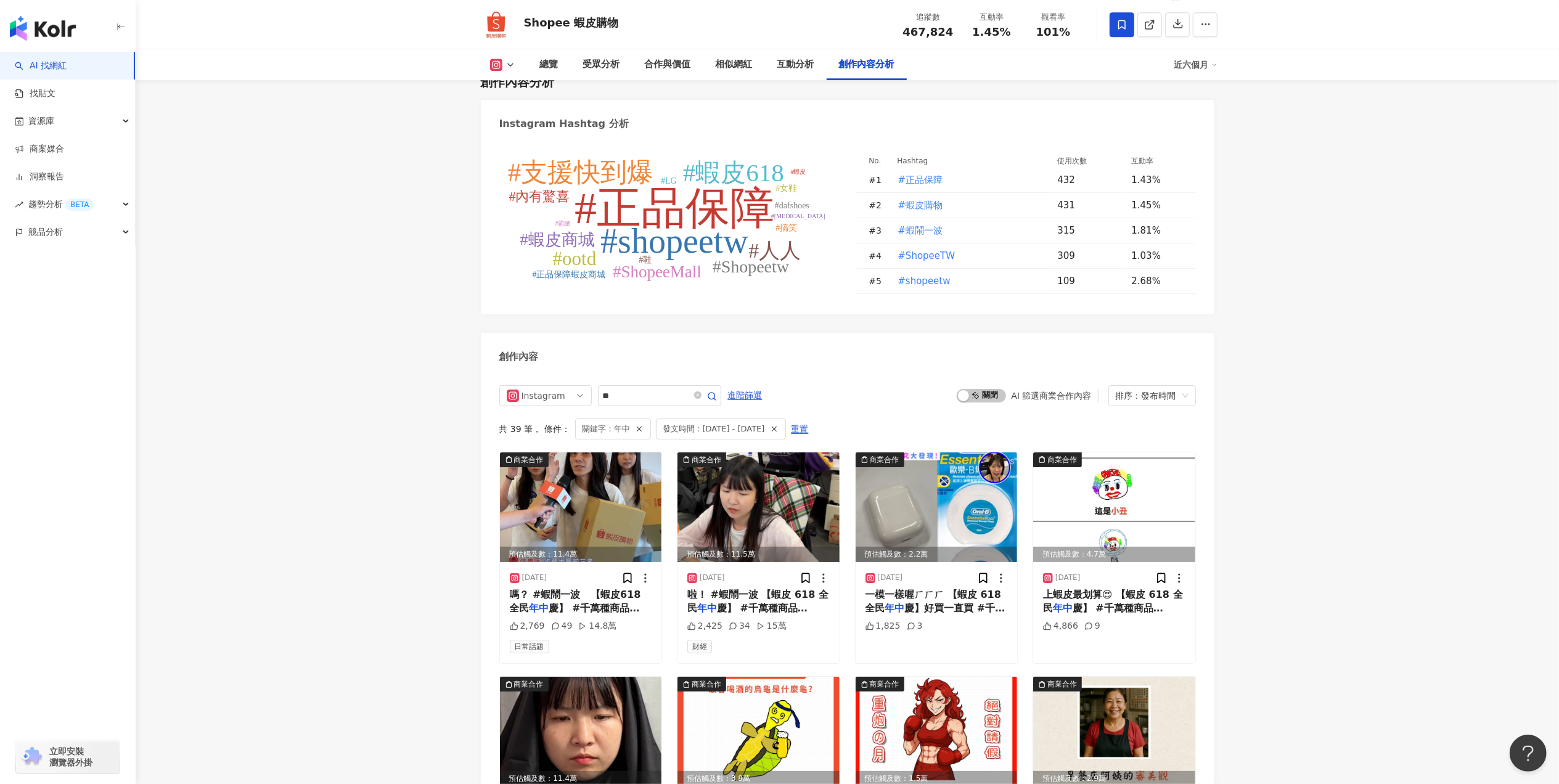
click at [502, 68] on icon at bounding box center [496, 65] width 12 height 12
click at [524, 116] on button "Facebook" at bounding box center [516, 116] width 63 height 17
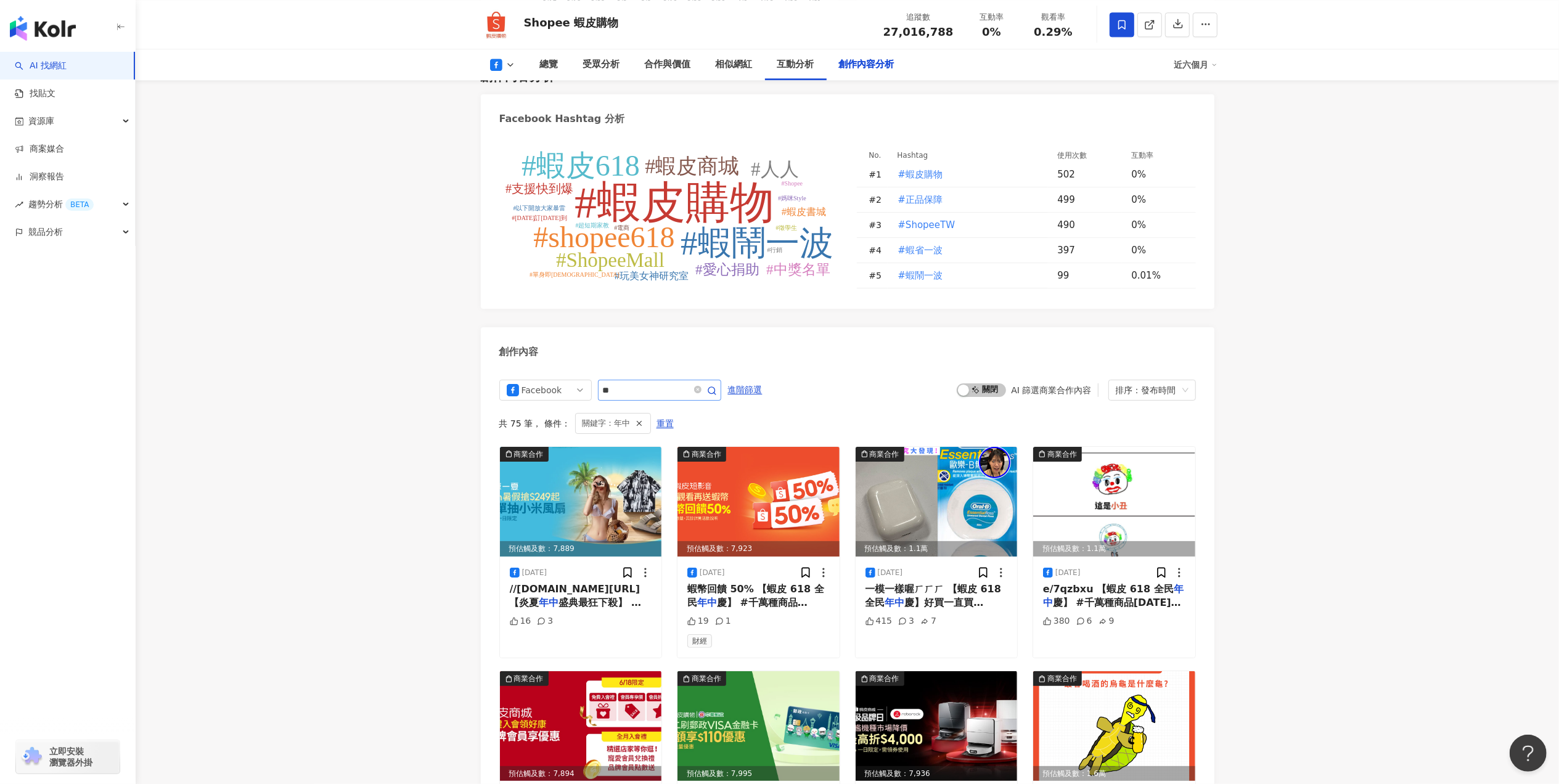
scroll to position [3294, 0]
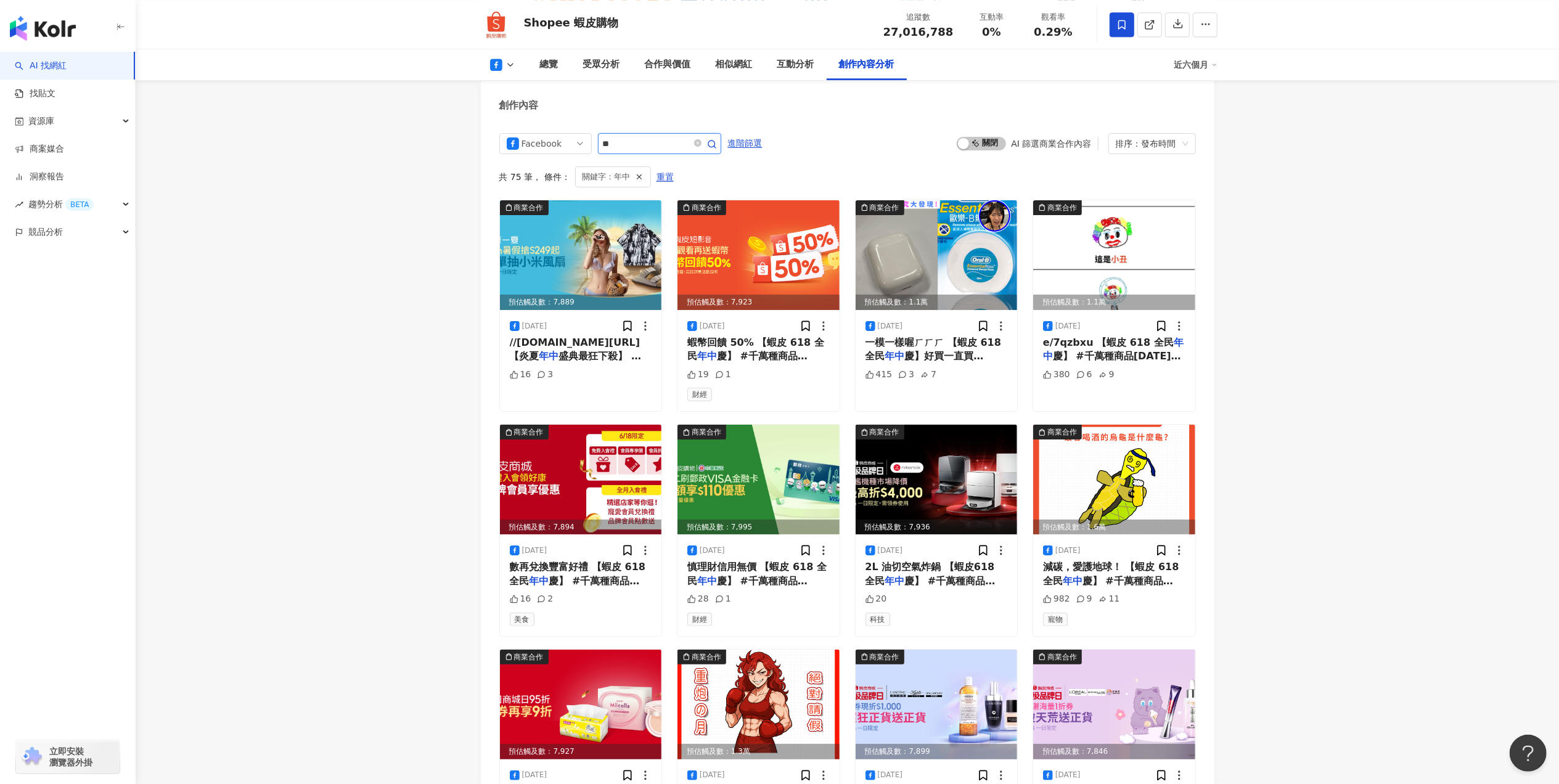
click at [678, 144] on input "**" at bounding box center [645, 144] width 86 height 15
drag, startPoint x: 680, startPoint y: 144, endPoint x: 562, endPoint y: 151, distance: 118.2
click at [562, 151] on div "Facebook **" at bounding box center [610, 144] width 222 height 21
type input "***"
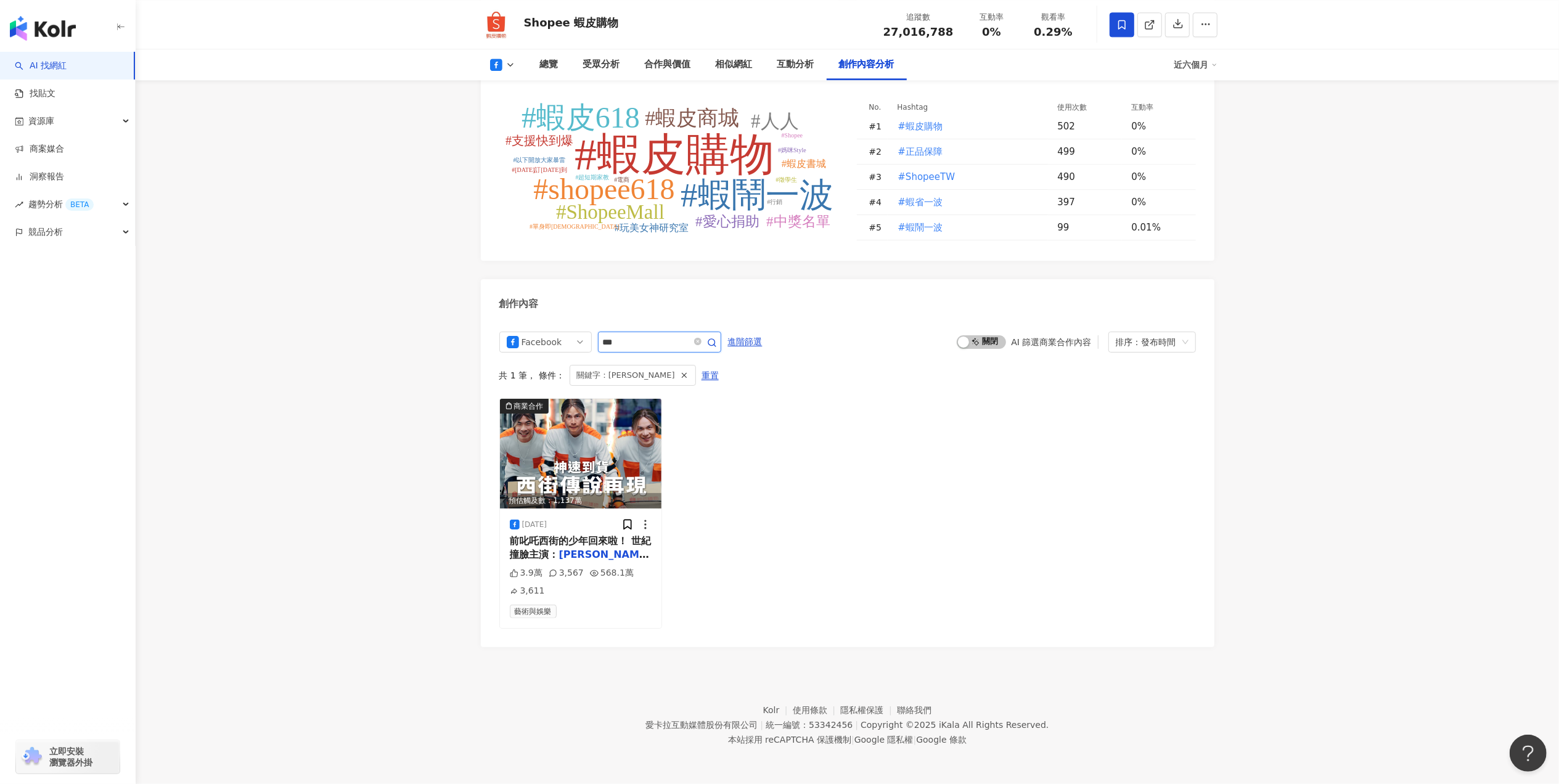
scroll to position [3096, 0]
click at [612, 563] on span "[PERSON_NAME] 、[PERSON_NAME]" at bounding box center [562, 575] width 105 height 25
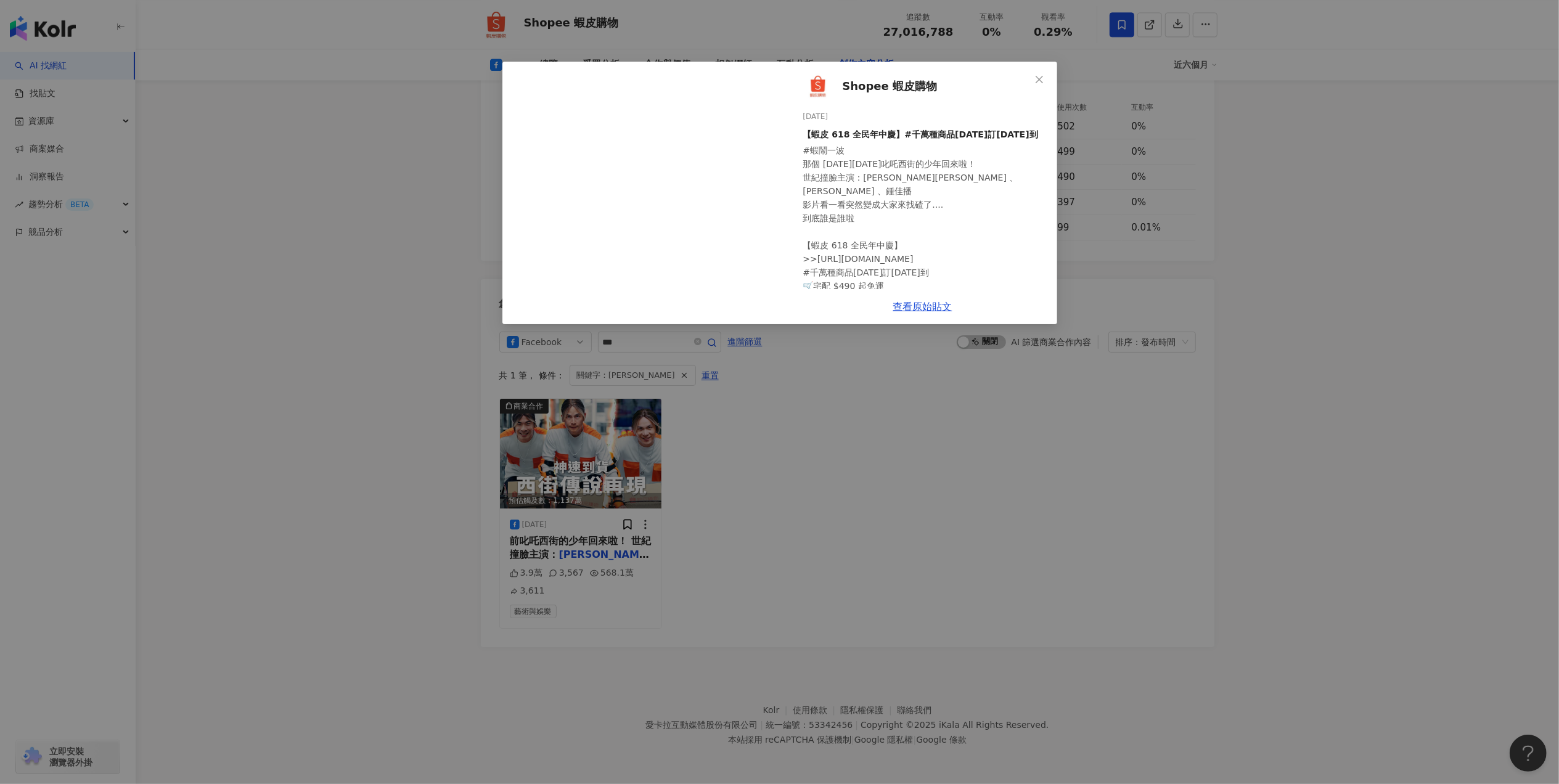
click at [978, 430] on div "Shopee 蝦皮購物 [DATE] 【蝦皮 618 全民年中慶】#千萬種商品[DATE]訂[DATE]到 #蝦鬧一波 那個 [DATE][DATE][GEO…" at bounding box center [780, 392] width 1559 height 784
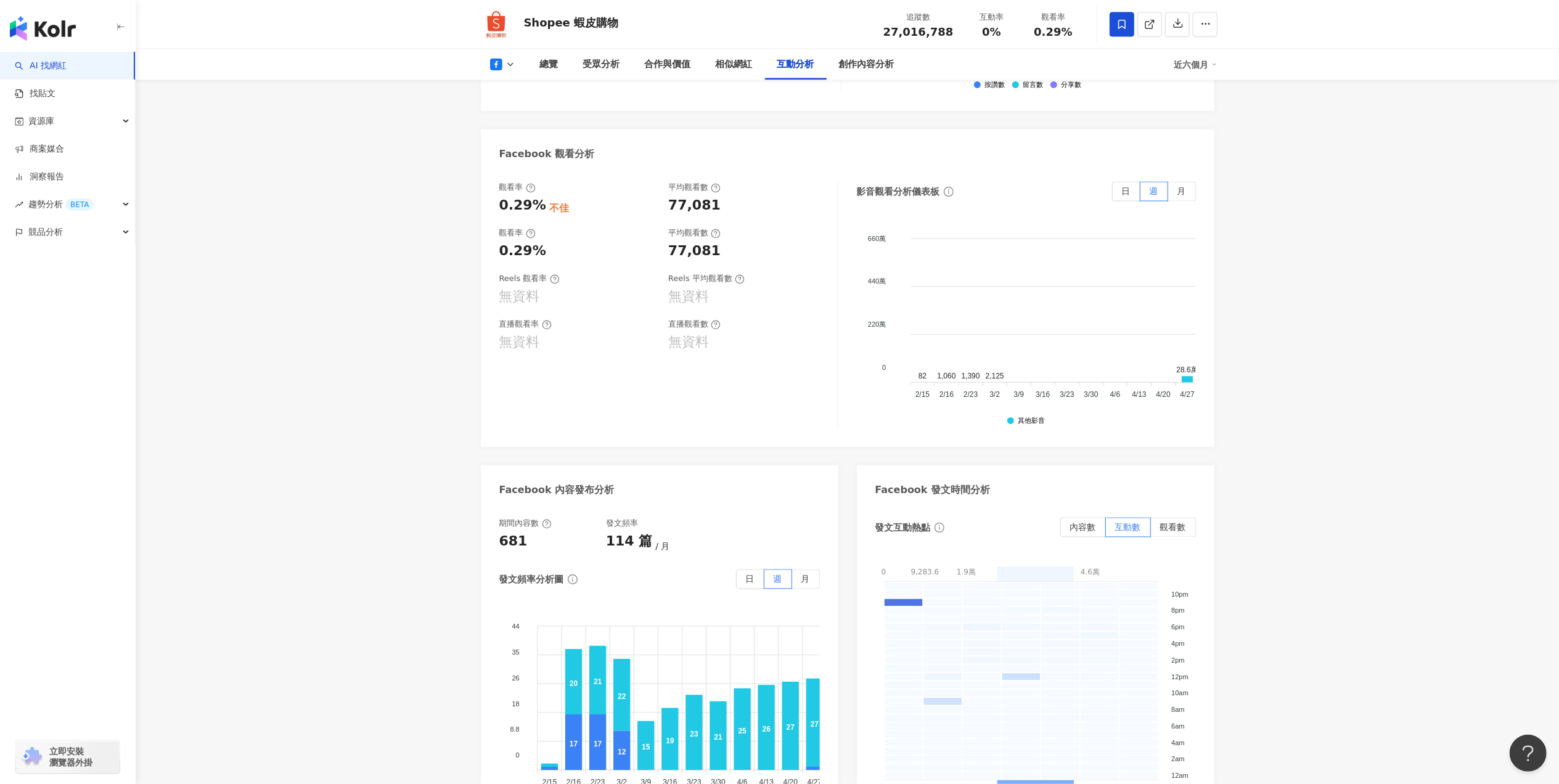
scroll to position [2192, 0]
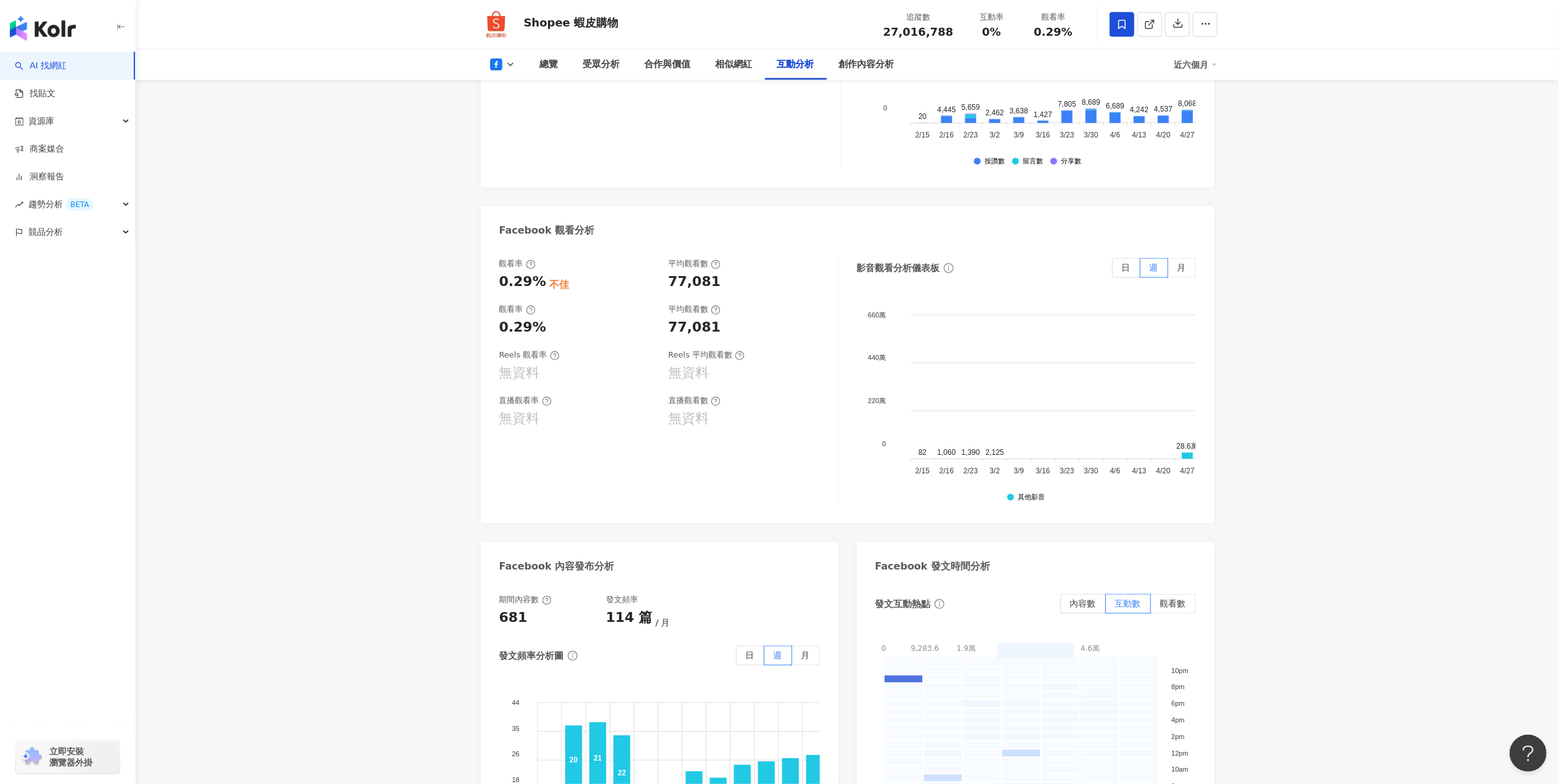
click at [509, 72] on div "總覽 受眾分析 合作與價值 相似網紅 互動分析 創作內容分析 近六個月" at bounding box center [847, 65] width 740 height 31
click at [511, 63] on icon at bounding box center [510, 65] width 10 height 10
click at [533, 162] on li "Threads" at bounding box center [522, 172] width 89 height 28
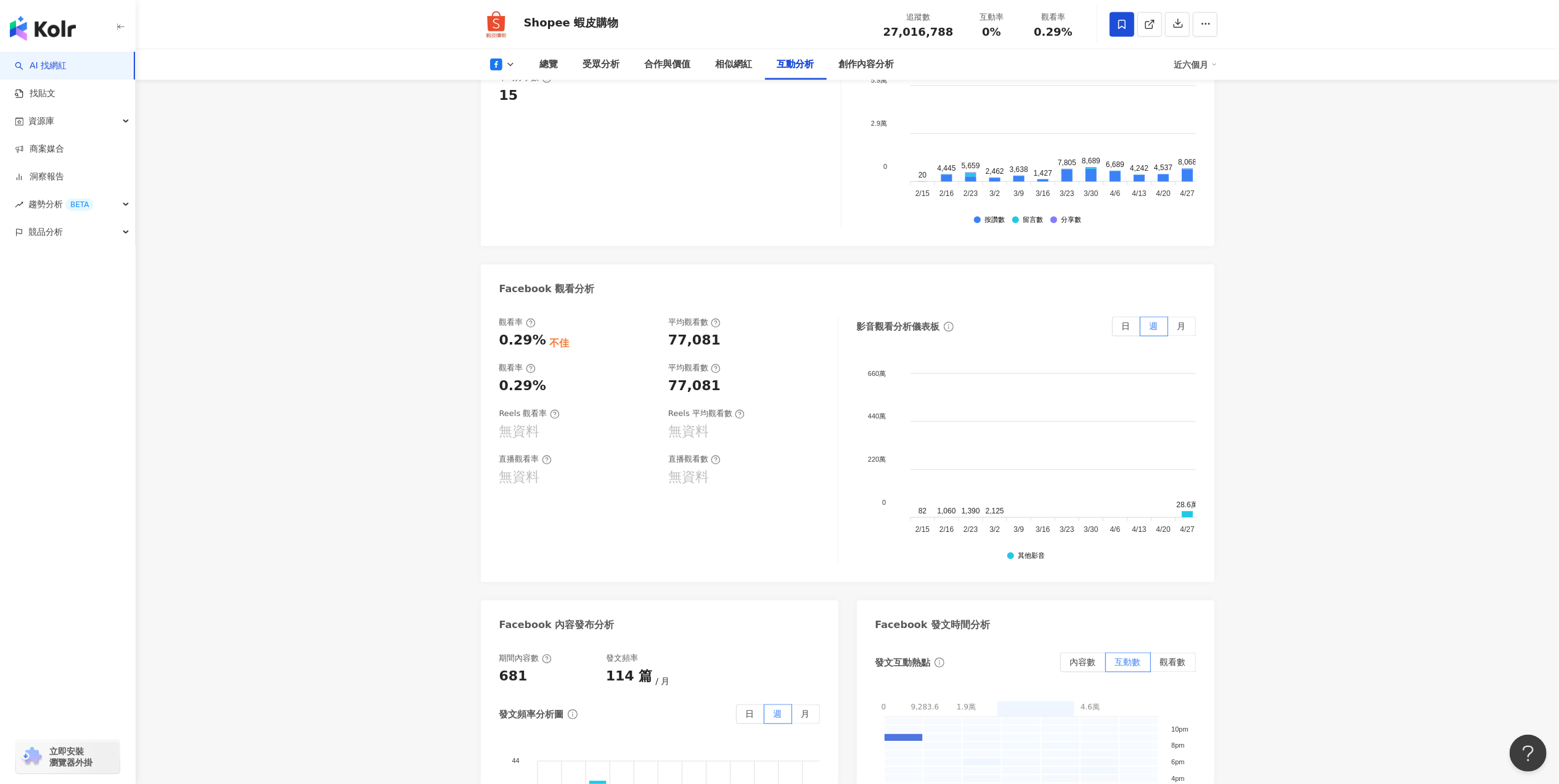
scroll to position [1946, 0]
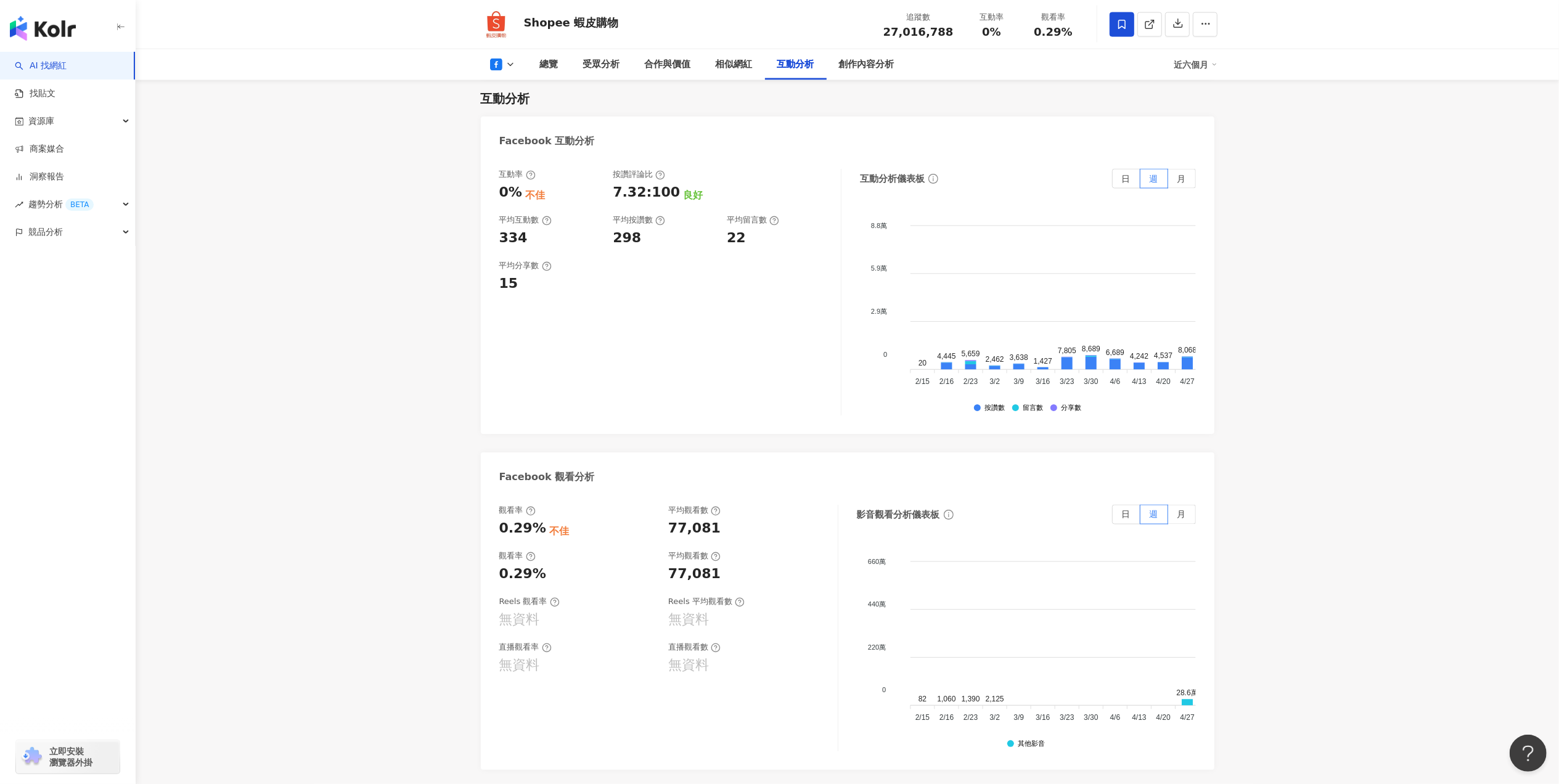
click at [506, 63] on icon at bounding box center [510, 65] width 10 height 10
click at [519, 173] on button "Threads" at bounding box center [522, 172] width 74 height 17
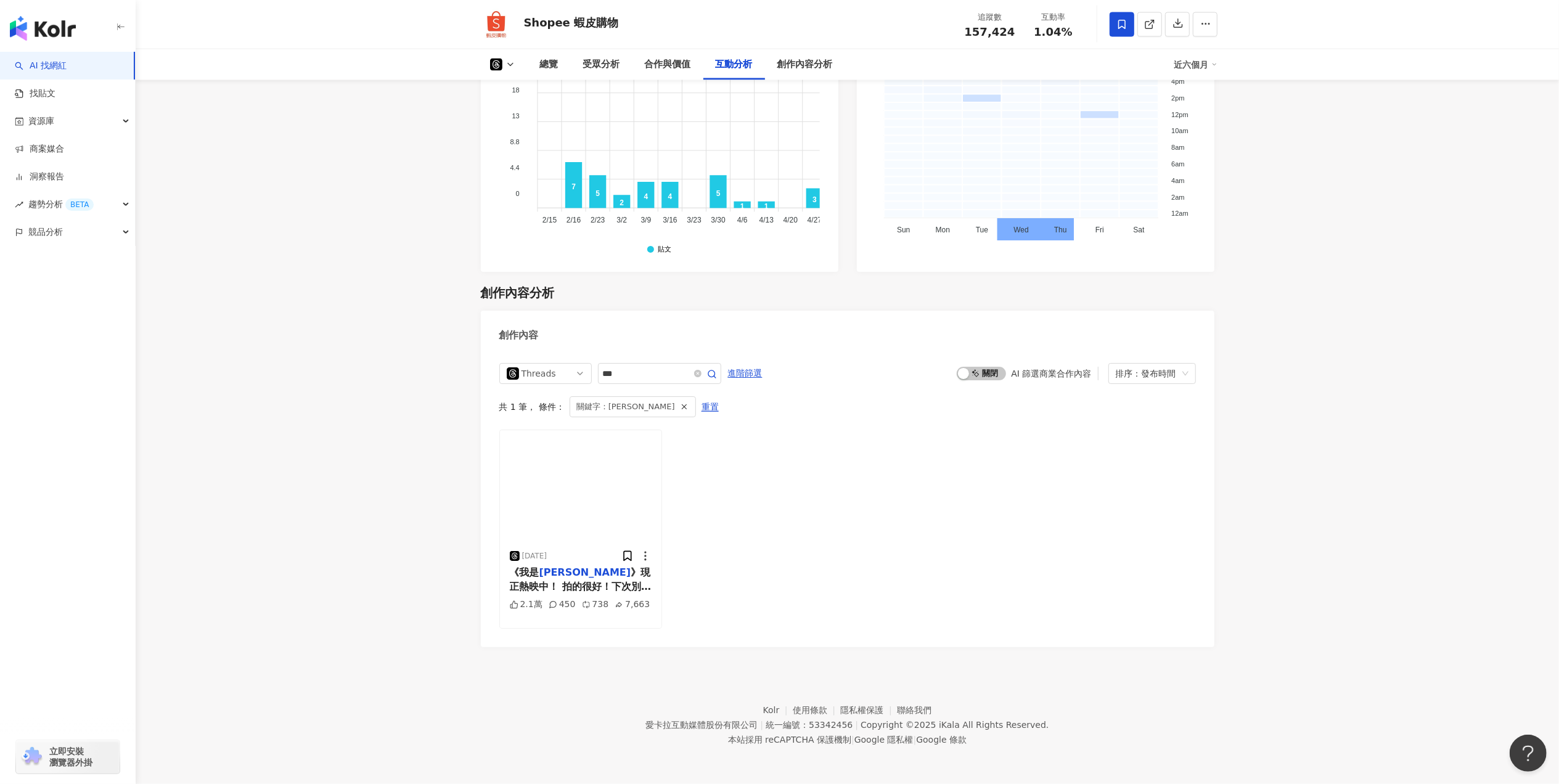
scroll to position [2202, 0]
click at [597, 576] on span "》現正熱映中！ 拍的很好！下次別拍了！" at bounding box center [581, 586] width 142 height 39
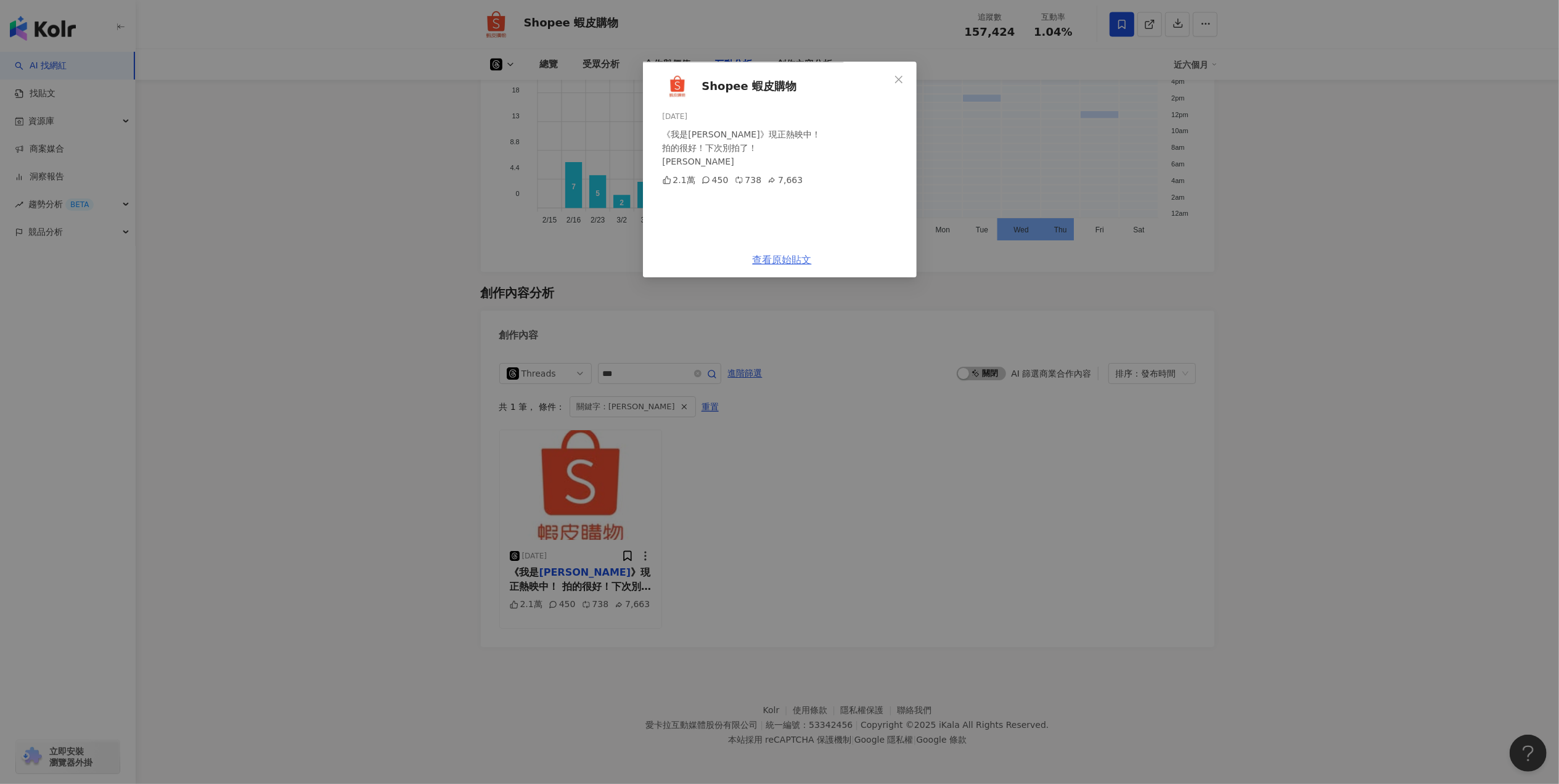
click at [812, 265] on link "查看原始貼文" at bounding box center [782, 259] width 59 height 12
